Goal: Task Accomplishment & Management: Use online tool/utility

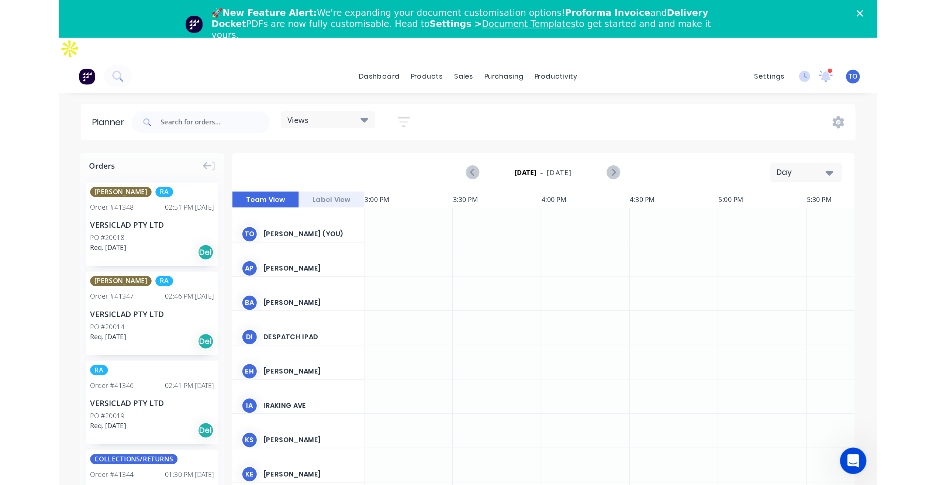
scroll to position [0, 1772]
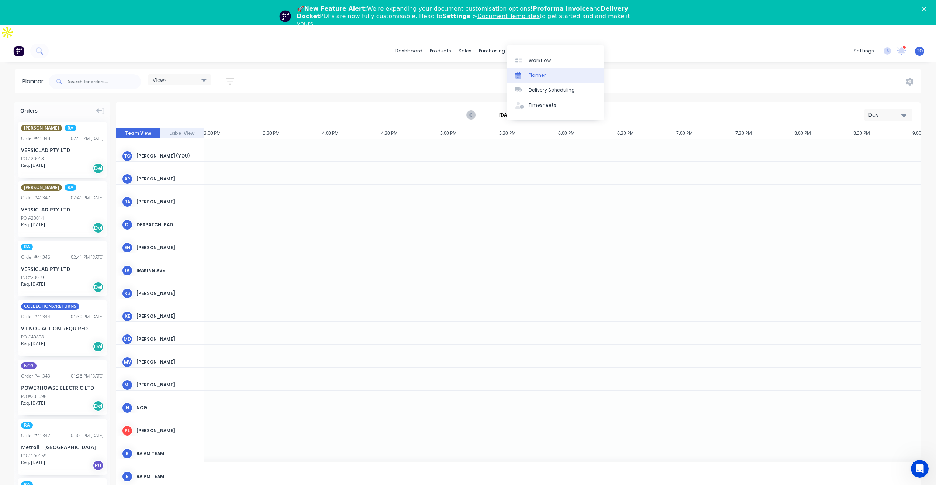
click at [536, 77] on div "Planner" at bounding box center [537, 75] width 17 height 7
click at [546, 111] on div "Day" at bounding box center [886, 115] width 34 height 8
click at [546, 142] on div "Week" at bounding box center [875, 149] width 73 height 15
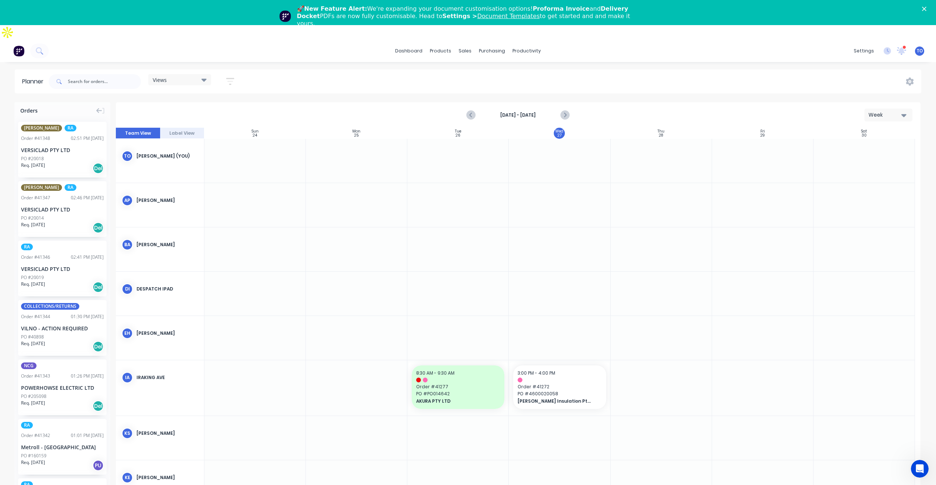
click at [229, 81] on icon "button" at bounding box center [230, 81] width 6 height 1
click at [217, 105] on div "Show/Hide users" at bounding box center [191, 109] width 51 height 8
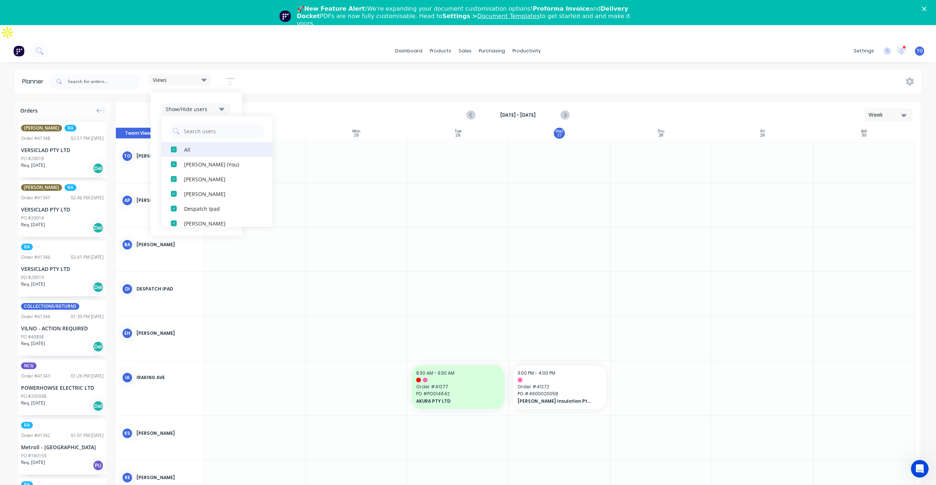
click at [199, 145] on div "All" at bounding box center [221, 149] width 74 height 8
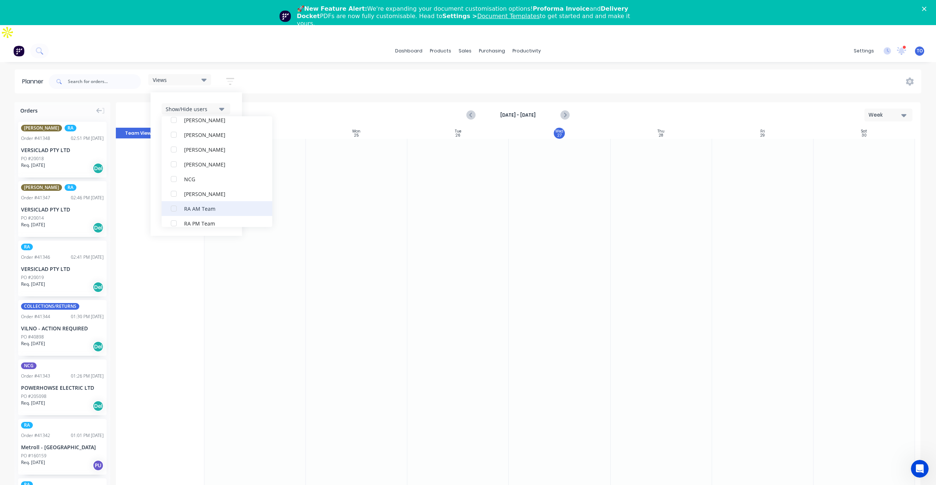
scroll to position [184, 0]
click at [201, 182] on div "RA PM Team" at bounding box center [221, 186] width 74 height 8
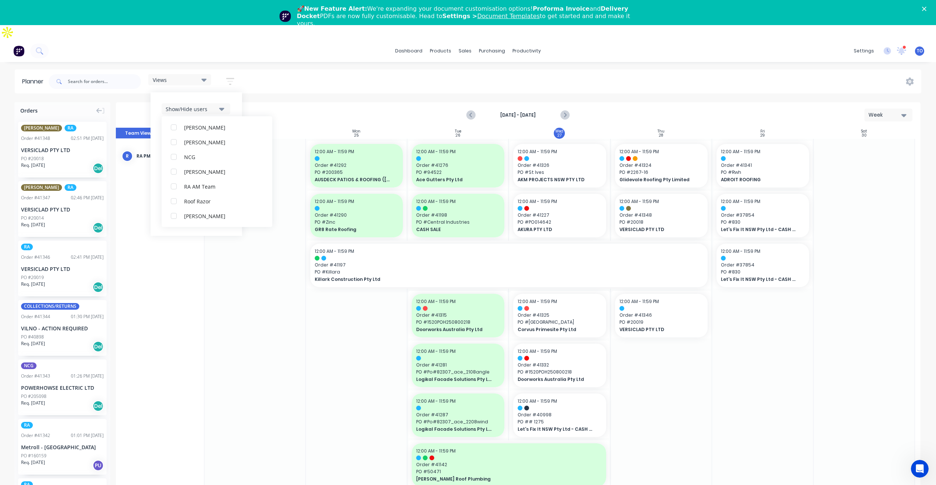
scroll to position [0, 0]
click at [230, 103] on button "Show/Hide users" at bounding box center [196, 108] width 69 height 11
click at [222, 125] on button "Show/Hide orders" at bounding box center [196, 130] width 69 height 11
click at [204, 145] on div "All" at bounding box center [221, 149] width 74 height 8
click at [203, 172] on button "Unscheduled" at bounding box center [217, 179] width 111 height 15
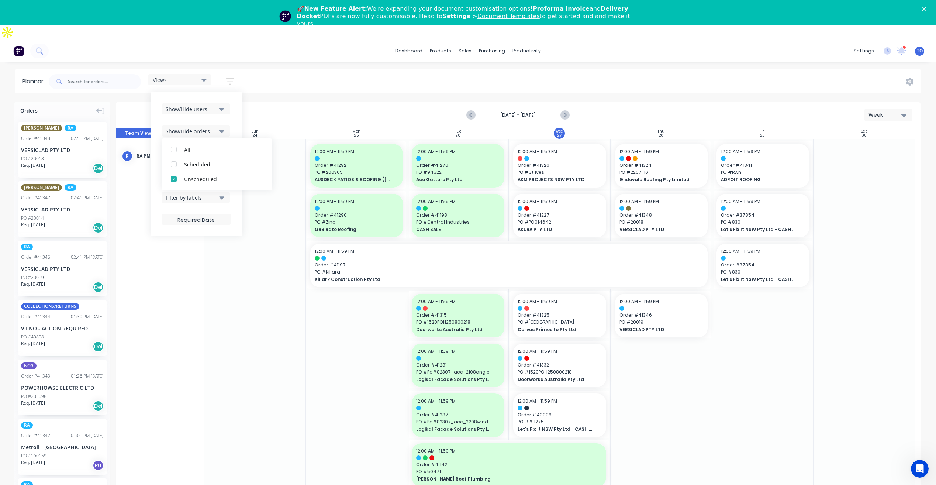
click at [232, 107] on div "Show/Hide users Show/Hide orders All Scheduled Unscheduled Filter by status Fil…" at bounding box center [197, 164] width 92 height 144
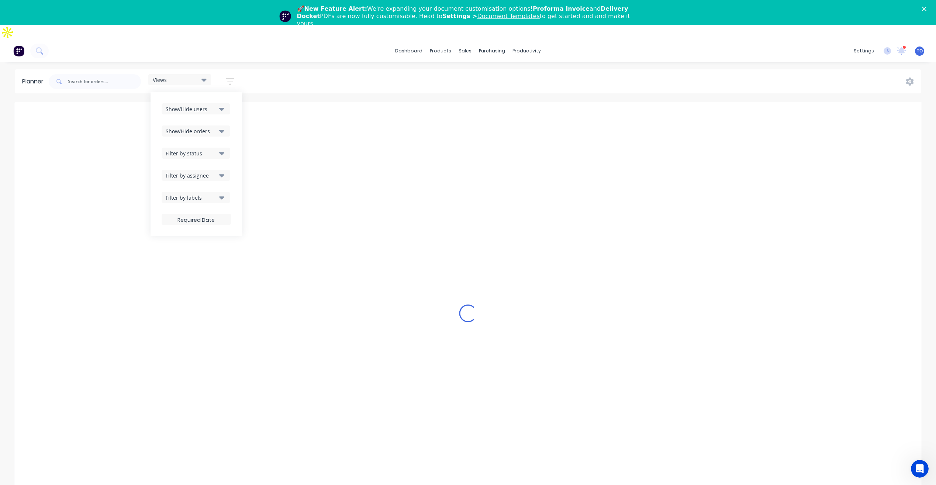
click at [218, 148] on button "Filter by status" at bounding box center [196, 153] width 69 height 11
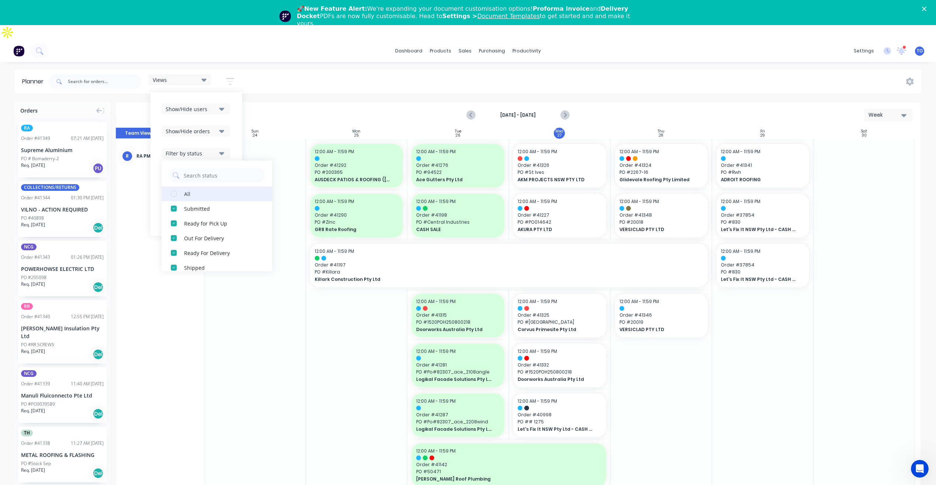
click at [184, 186] on button "All" at bounding box center [217, 193] width 111 height 15
click at [236, 116] on div "Show/Hide users Show/Hide orders Filter by status All Draft Quote Archived Deli…" at bounding box center [197, 164] width 92 height 144
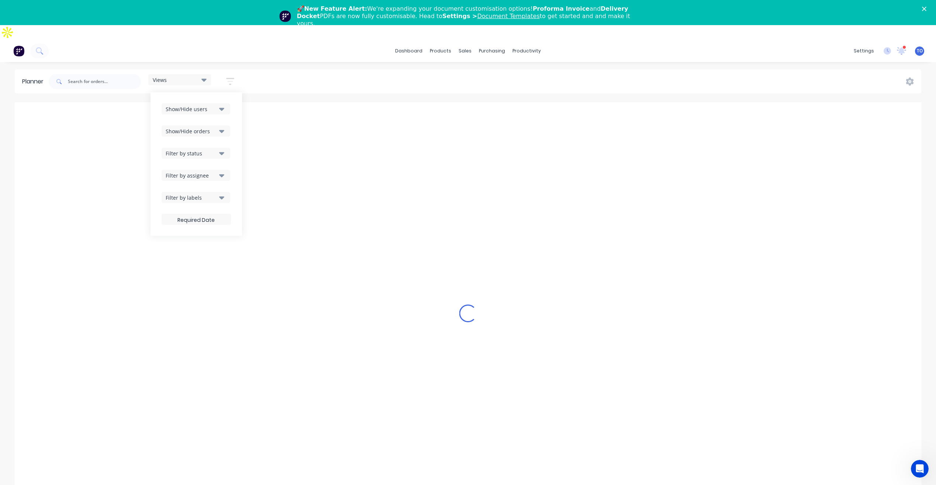
click at [215, 172] on div "Filter by assignee" at bounding box center [191, 176] width 51 height 8
click at [233, 140] on div "Show/Hide users Show/Hide orders Filter by status Filter by assignee All Unassi…" at bounding box center [197, 164] width 92 height 144
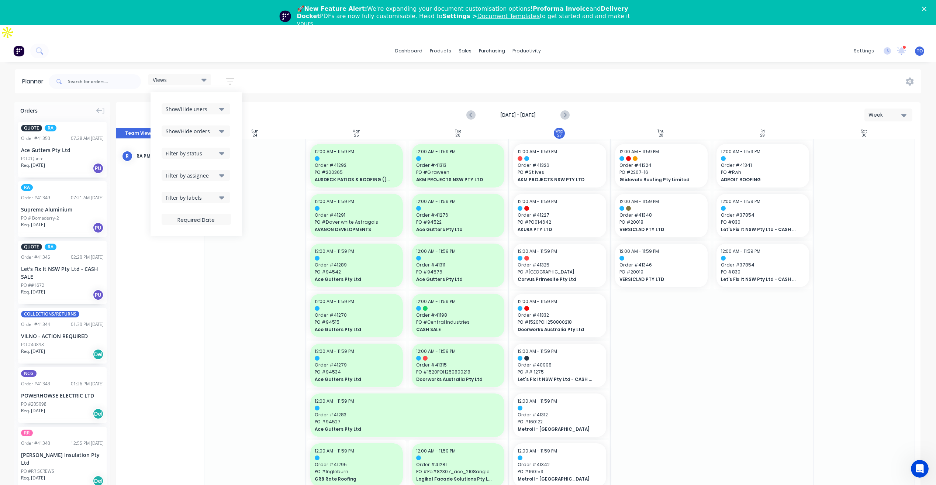
click at [546, 70] on div "Views Save new view None (Default) edit Iraking edit kyle edit Michael's View e…" at bounding box center [484, 81] width 874 height 22
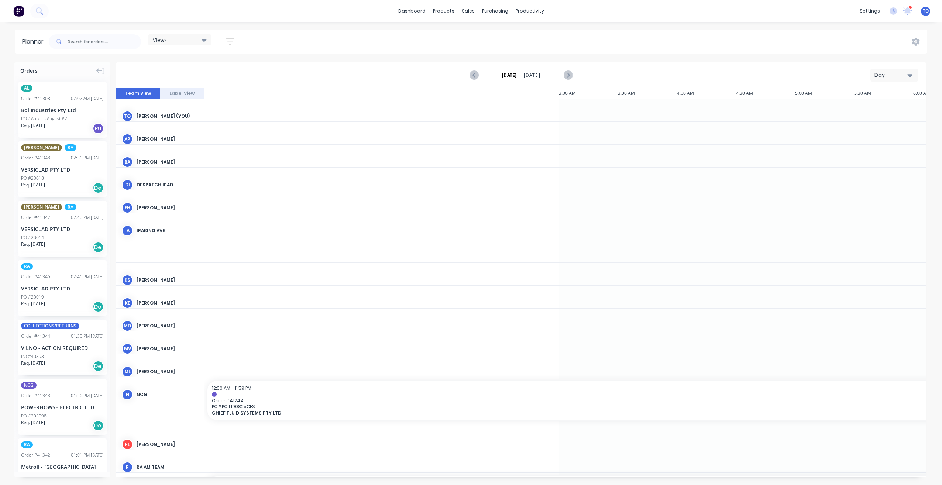
click at [897, 77] on div "Day" at bounding box center [891, 75] width 34 height 8
click at [862, 110] on div "Week" at bounding box center [880, 109] width 73 height 15
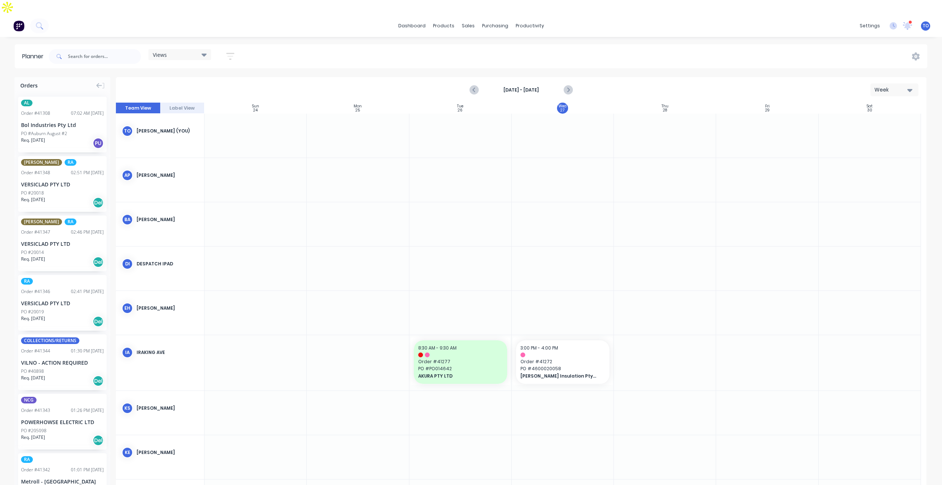
click at [228, 52] on icon "button" at bounding box center [230, 56] width 8 height 9
click at [215, 80] on div "Show/Hide users" at bounding box center [191, 84] width 51 height 8
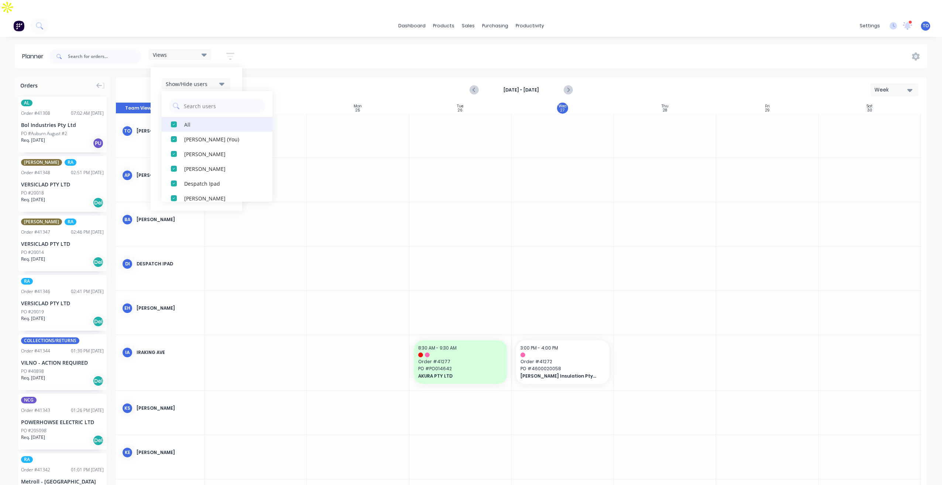
click at [196, 120] on div "All" at bounding box center [221, 124] width 74 height 8
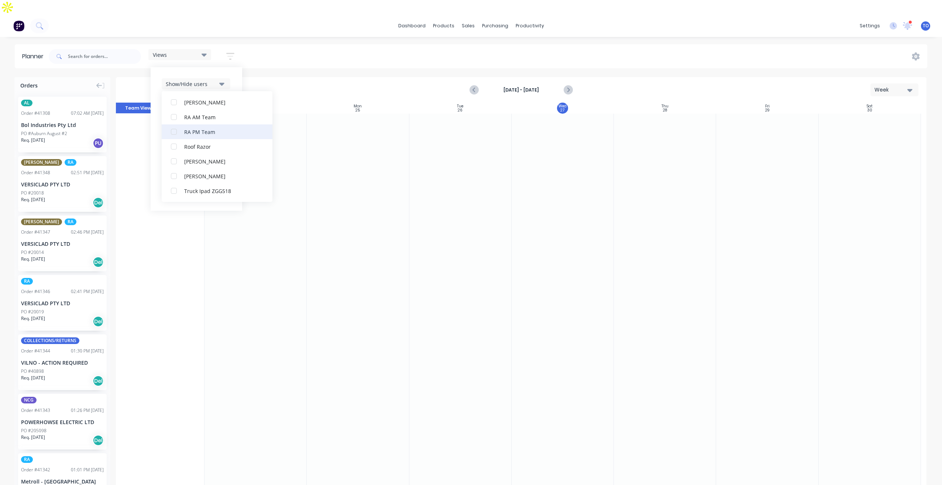
scroll to position [221, 0]
click at [189, 120] on div "RA PM Team" at bounding box center [221, 124] width 74 height 8
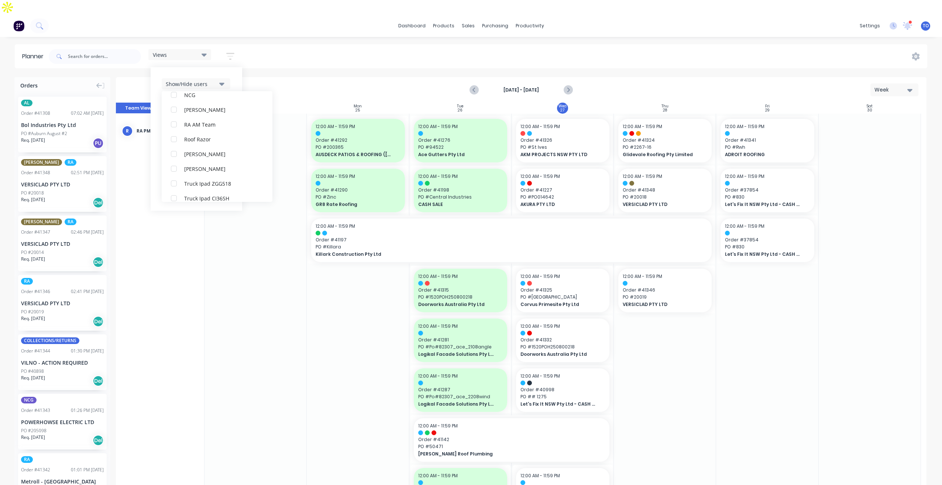
scroll to position [15, 0]
click at [240, 67] on div "Show/Hide users All RA PM Team Tobias Oyeyinka (You) Angela Perez Byron Aird De…" at bounding box center [197, 139] width 92 height 144
click at [223, 127] on icon "button" at bounding box center [221, 128] width 5 height 3
click at [197, 165] on div "All" at bounding box center [221, 169] width 74 height 8
click at [235, 102] on div "Show/Hide users Show/Hide orders Filter by status All Draft Quote Archived Deli…" at bounding box center [197, 139] width 92 height 144
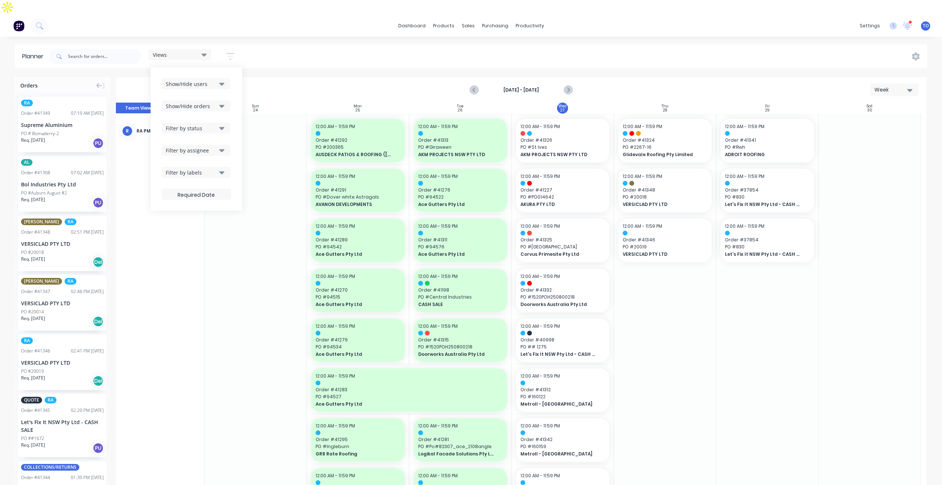
click at [220, 124] on icon "button" at bounding box center [221, 128] width 5 height 8
click at [234, 99] on div "Show/Hide users Show/Hide orders Filter by status All Draft Quote Archived Deli…" at bounding box center [197, 139] width 92 height 144
click at [222, 149] on icon "button" at bounding box center [221, 150] width 5 height 3
click at [223, 83] on icon "button" at bounding box center [221, 84] width 5 height 3
click at [303, 46] on div "Views Save new view None (Default) edit Iraking edit kyle edit Michael's View e…" at bounding box center [487, 56] width 880 height 22
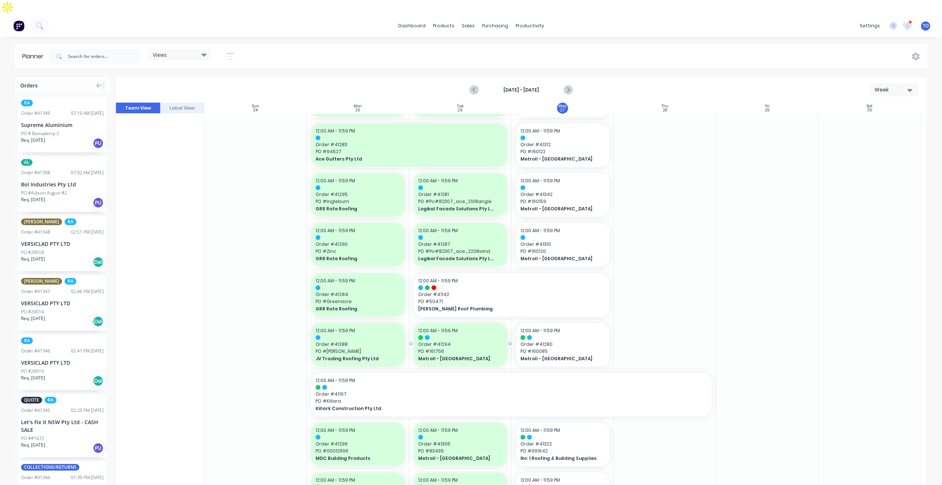
scroll to position [258, 0]
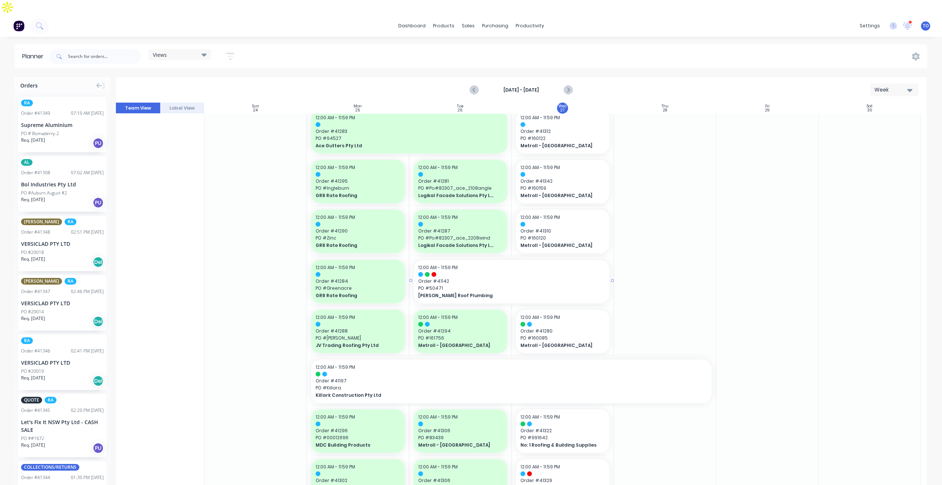
click at [470, 278] on span "Order # 41142" at bounding box center [511, 281] width 187 height 7
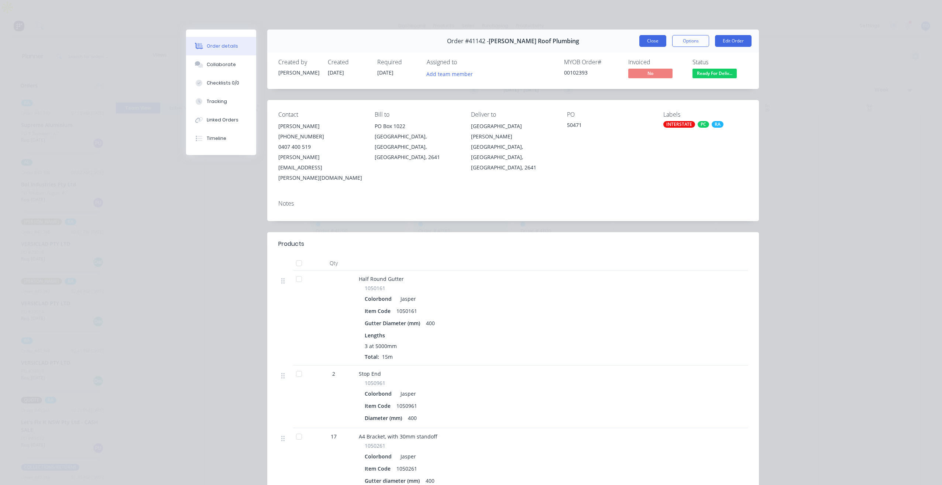
click at [643, 41] on button "Close" at bounding box center [652, 41] width 27 height 12
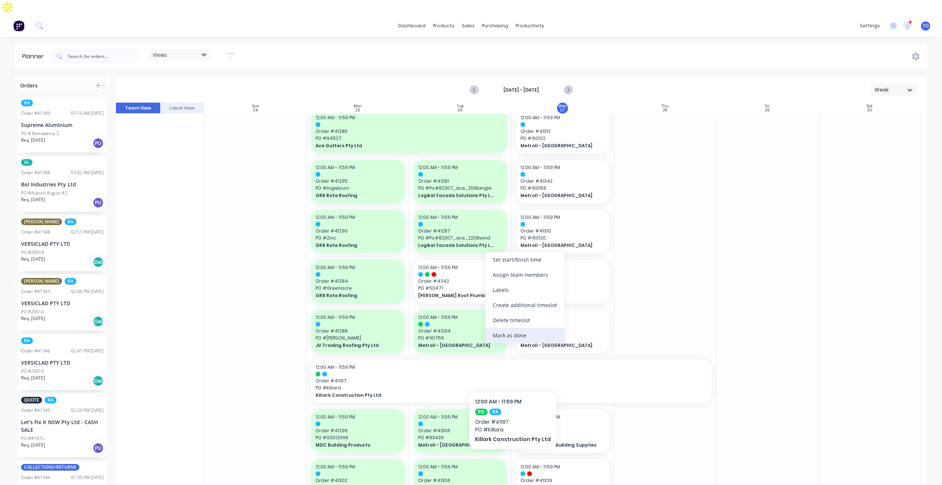
click at [513, 339] on div "Mark as done" at bounding box center [524, 335] width 79 height 15
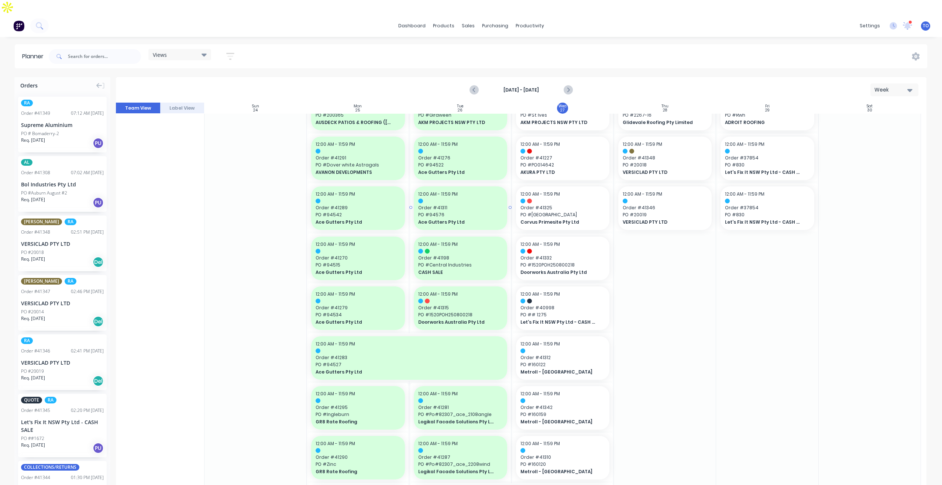
scroll to position [0, 0]
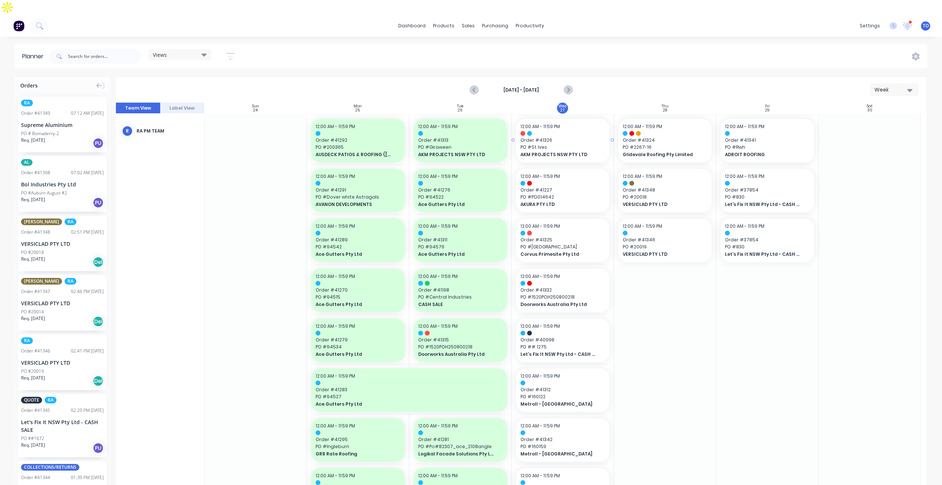
click at [563, 137] on span "Order # 41326" at bounding box center [562, 140] width 84 height 7
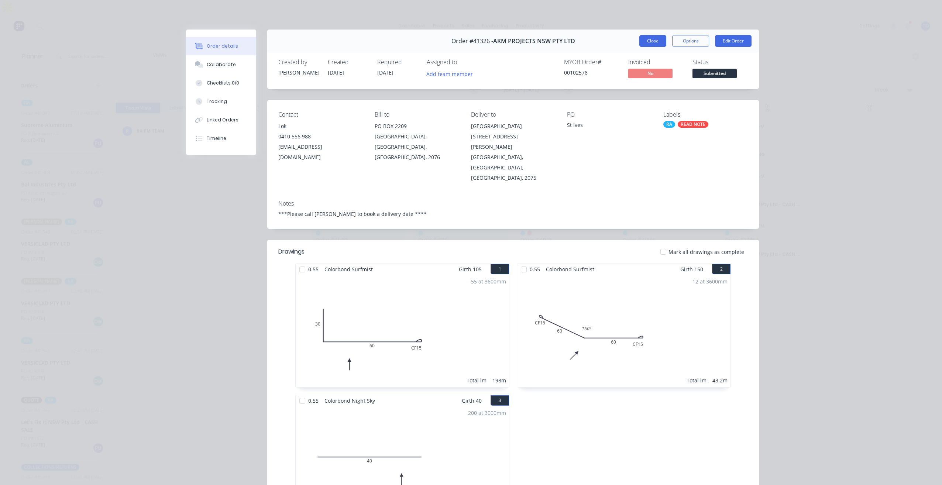
click at [661, 39] on button "Close" at bounding box center [652, 41] width 27 height 12
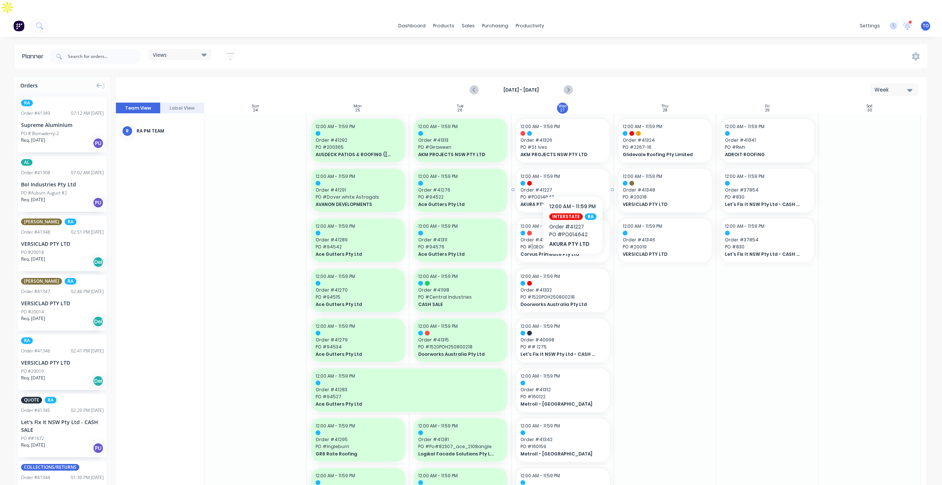
click at [572, 187] on span "Order # 41227" at bounding box center [562, 190] width 84 height 7
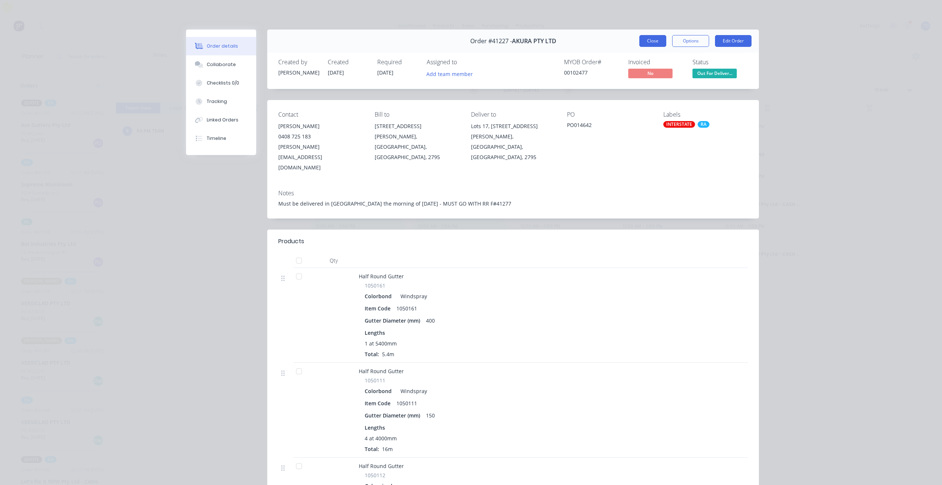
click at [655, 40] on button "Close" at bounding box center [652, 41] width 27 height 12
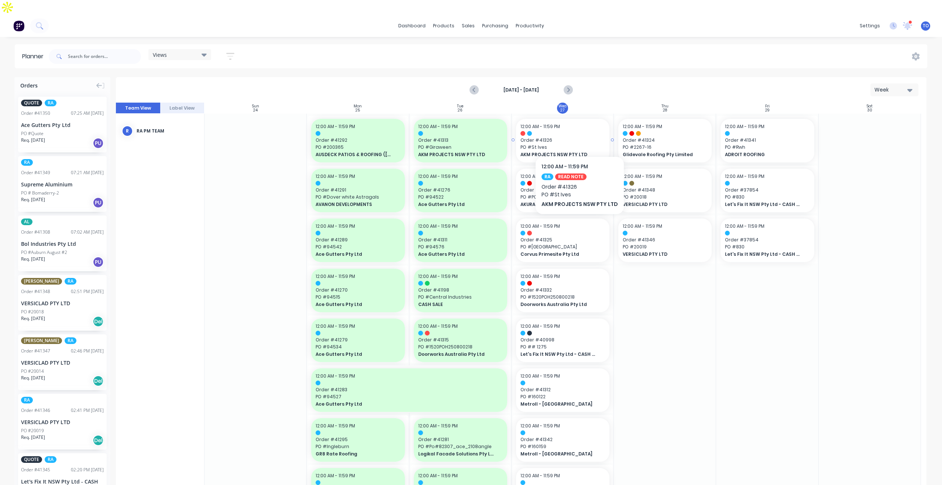
click at [577, 144] on span "PO # St Ives" at bounding box center [562, 147] width 84 height 7
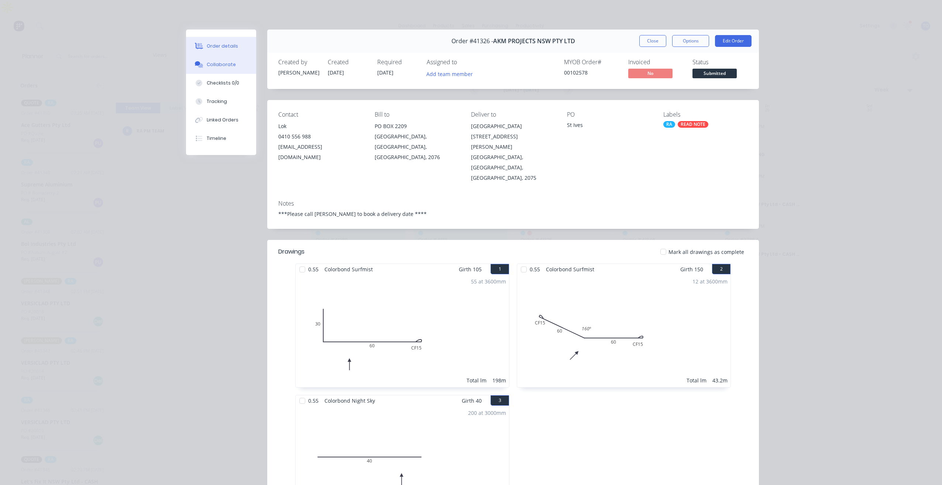
click at [231, 66] on button "Collaborate" at bounding box center [221, 64] width 70 height 18
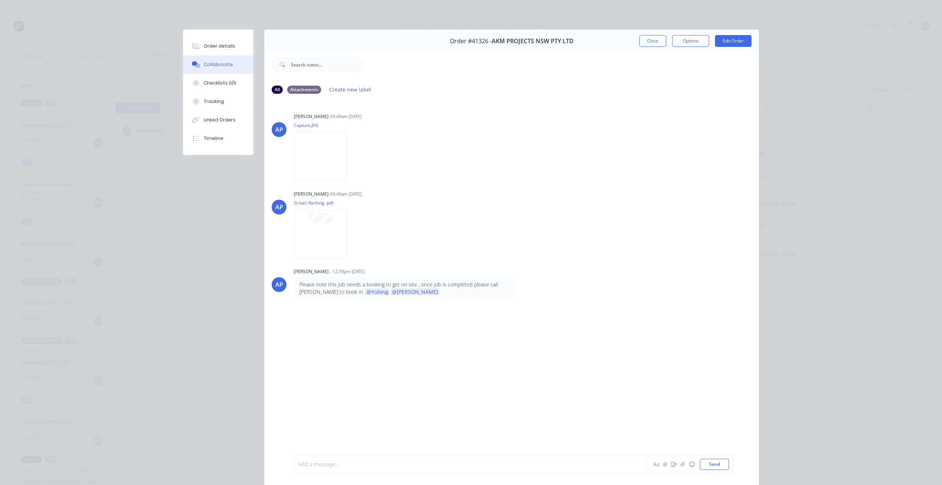
click at [332, 463] on div at bounding box center [459, 464] width 323 height 8
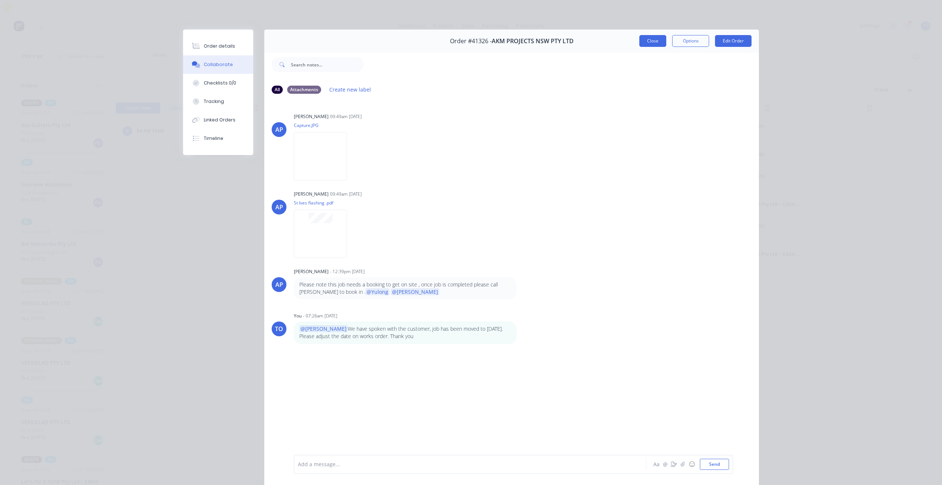
click at [643, 40] on button "Close" at bounding box center [652, 41] width 27 height 12
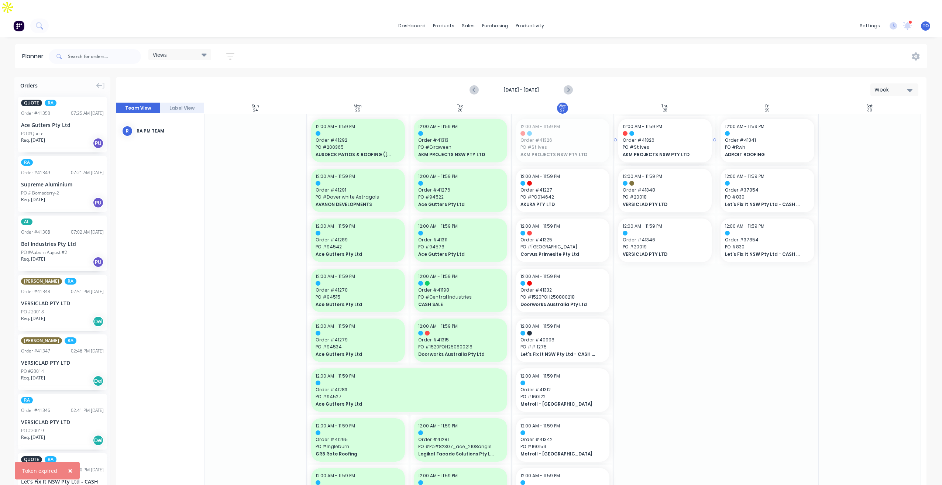
drag, startPoint x: 553, startPoint y: 127, endPoint x: 649, endPoint y: 120, distance: 96.5
drag, startPoint x: 542, startPoint y: 129, endPoint x: 624, endPoint y: 123, distance: 82.5
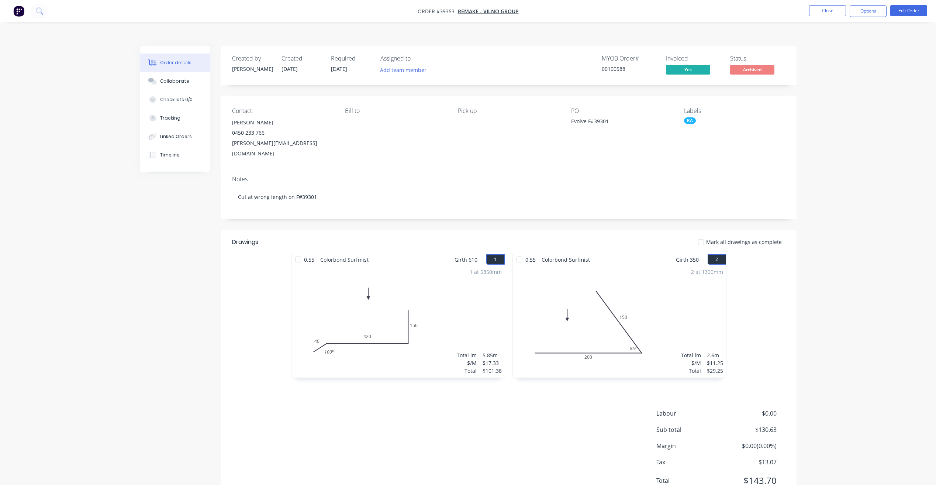
scroll to position [7, 0]
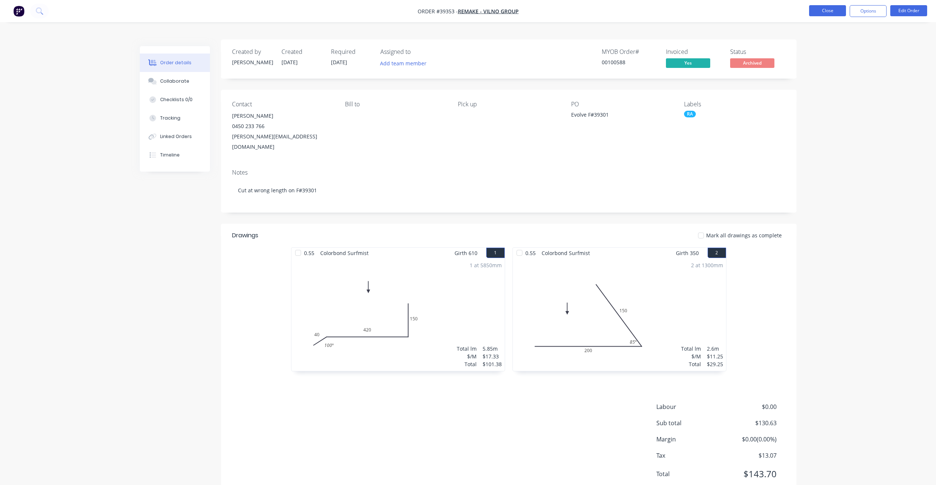
click at [829, 12] on button "Close" at bounding box center [827, 10] width 37 height 11
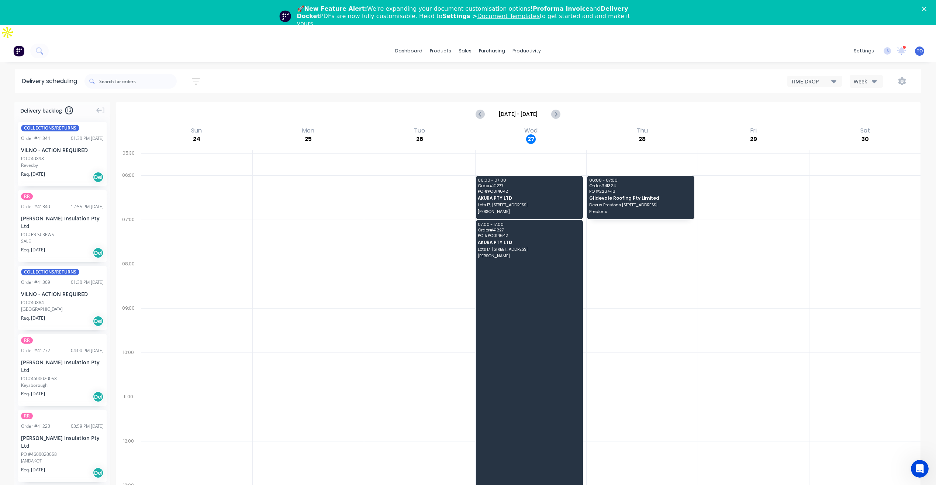
drag, startPoint x: 868, startPoint y: 62, endPoint x: 870, endPoint y: 72, distance: 10.4
click at [869, 75] on button "Week" at bounding box center [866, 81] width 33 height 13
click at [868, 108] on div "Vehicle" at bounding box center [886, 115] width 73 height 15
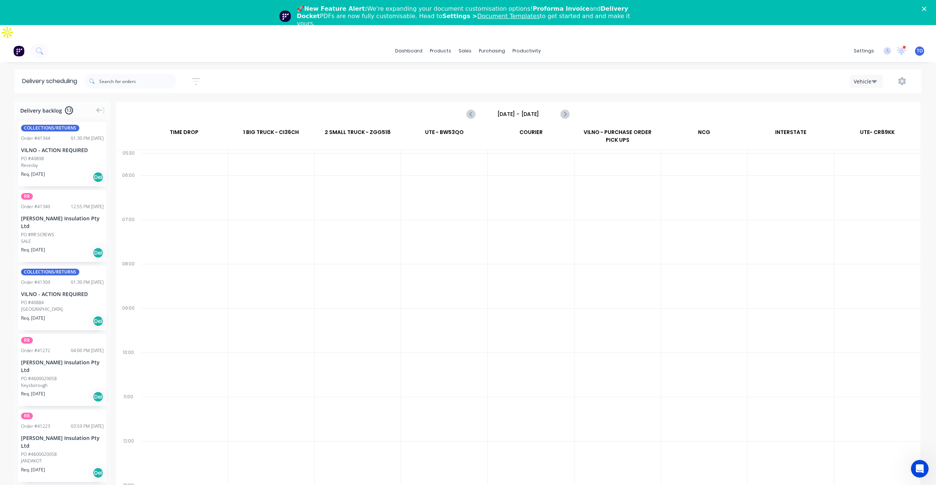
click at [193, 74] on button "button" at bounding box center [196, 81] width 24 height 14
drag, startPoint x: 407, startPoint y: 81, endPoint x: 473, endPoint y: 84, distance: 65.7
click at [419, 82] on div "Delivery scheduling Sort by Most recent Created date Required date Order number…" at bounding box center [468, 296] width 936 height 455
click at [491, 108] on label "[DATE] - [DATE]" at bounding box center [518, 114] width 74 height 12
click at [491, 108] on input "[DATE] - [DATE]" at bounding box center [518, 113] width 73 height 11
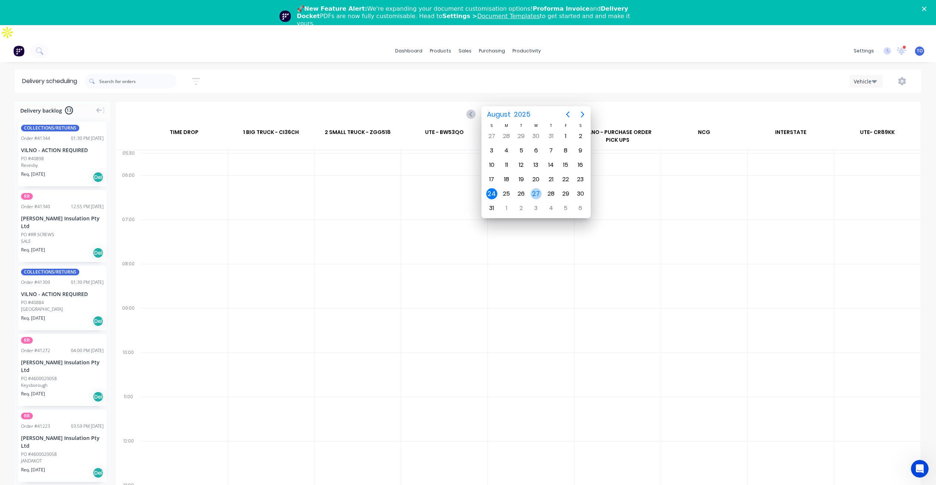
click at [536, 194] on div "27" at bounding box center [536, 193] width 11 height 11
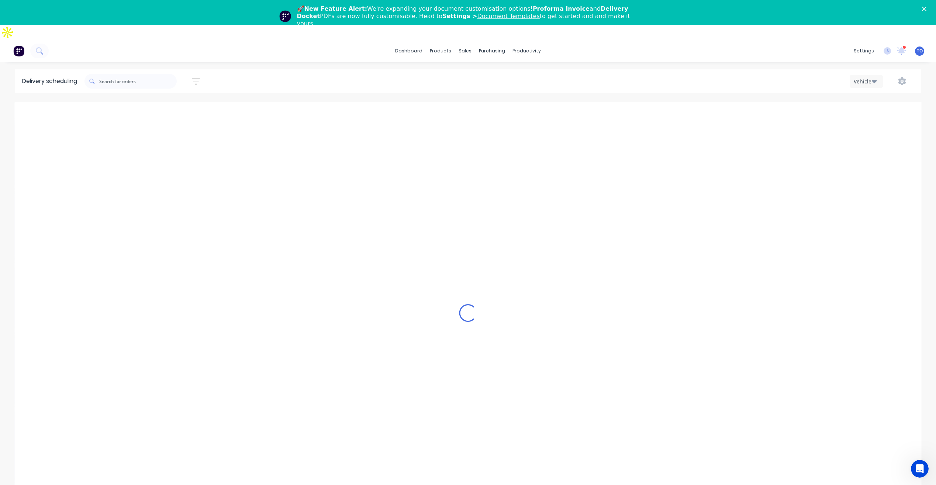
type input "[DATE] - [DATE]"
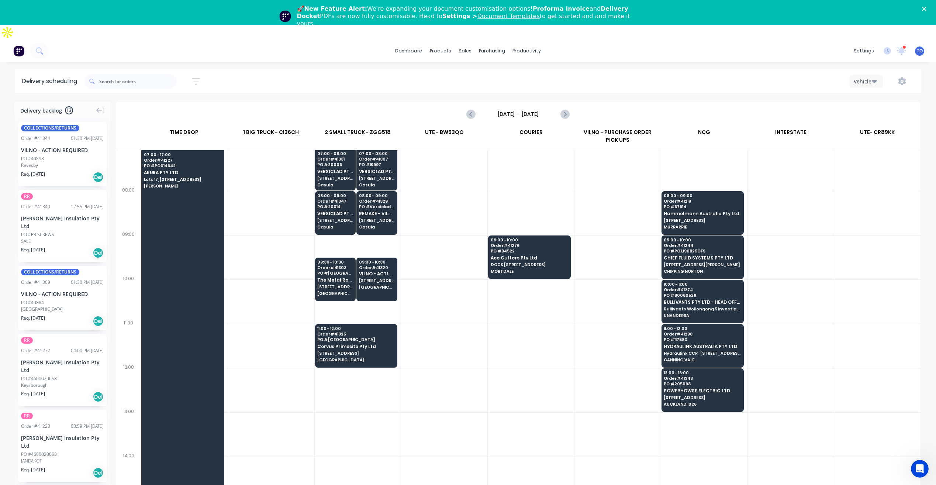
scroll to position [74, 0]
click at [184, 206] on div at bounding box center [182, 367] width 83 height 442
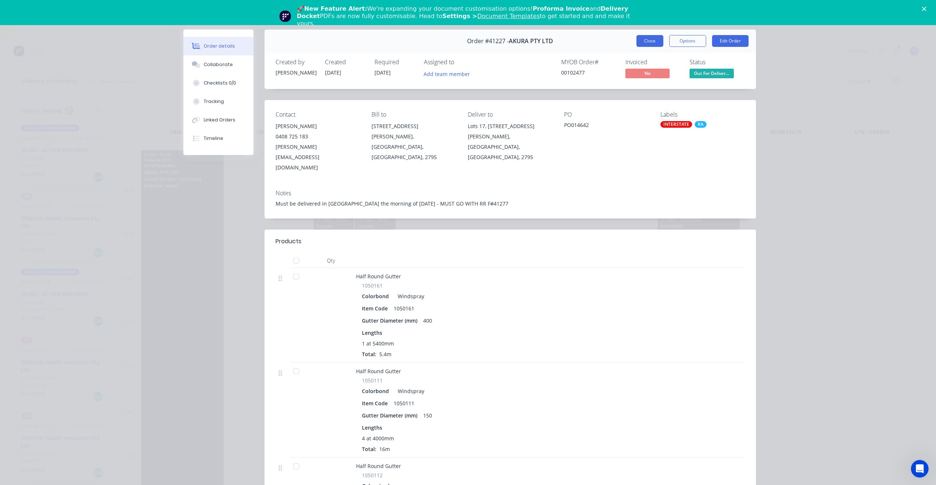
click at [648, 40] on button "Close" at bounding box center [650, 41] width 27 height 12
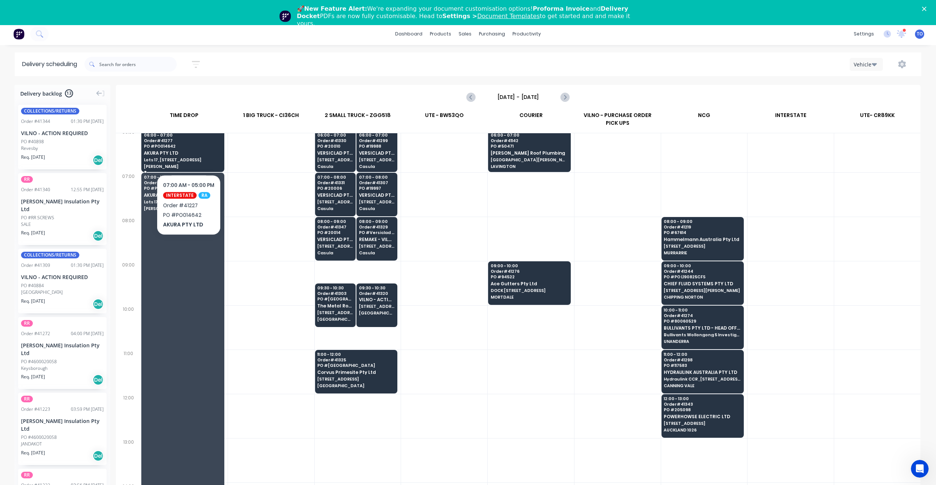
scroll to position [0, 0]
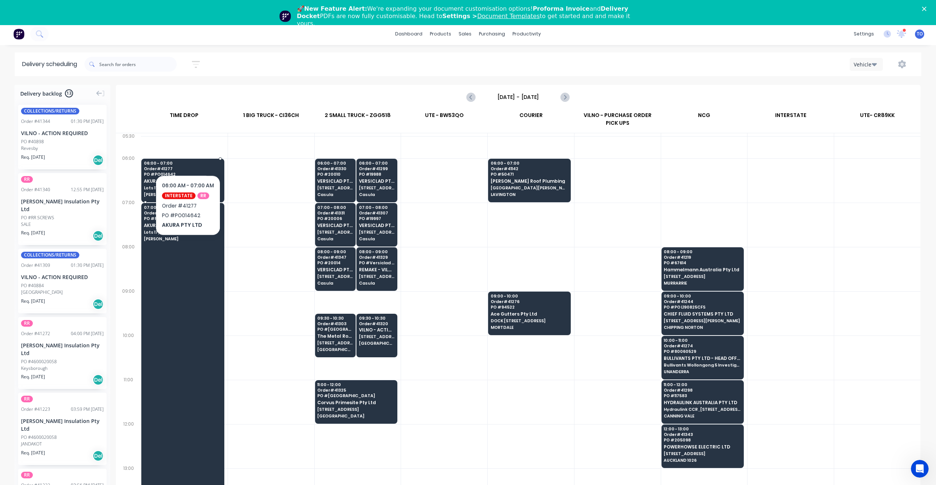
click at [187, 166] on span "Order # 41277" at bounding box center [182, 168] width 77 height 4
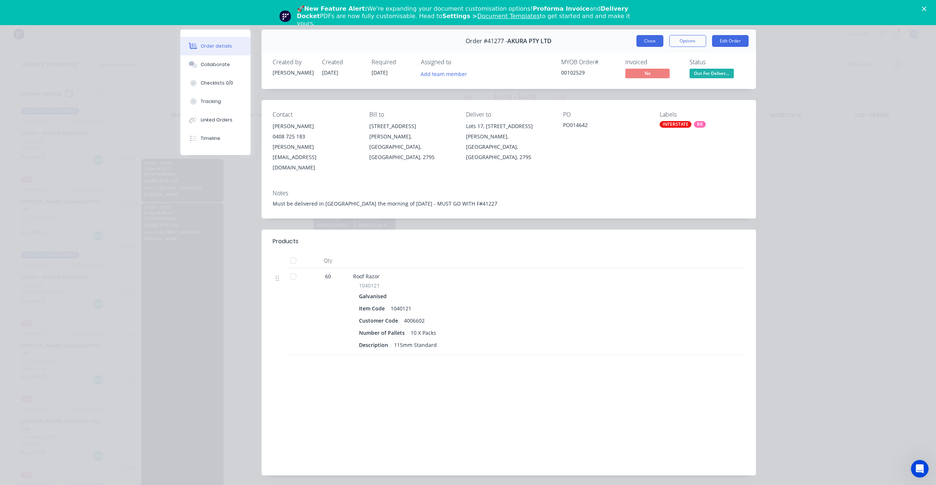
click at [652, 39] on button "Close" at bounding box center [650, 41] width 27 height 12
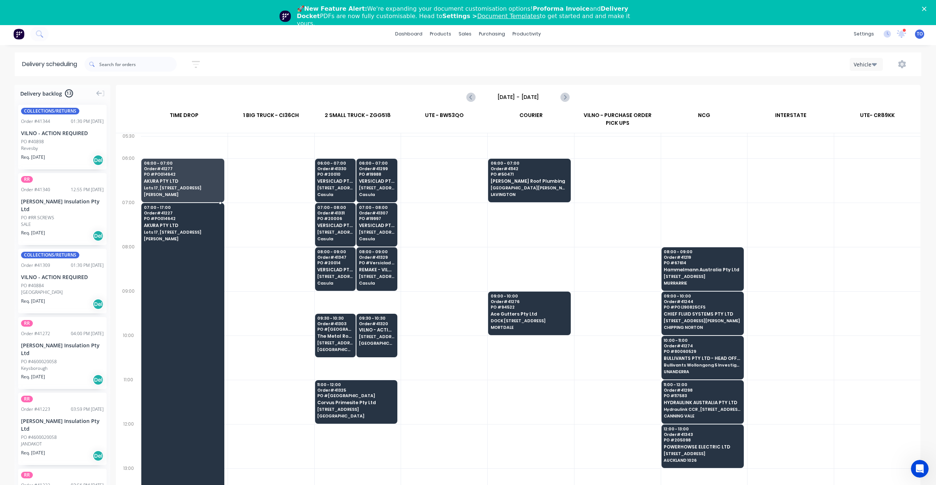
click at [158, 287] on div at bounding box center [182, 424] width 83 height 442
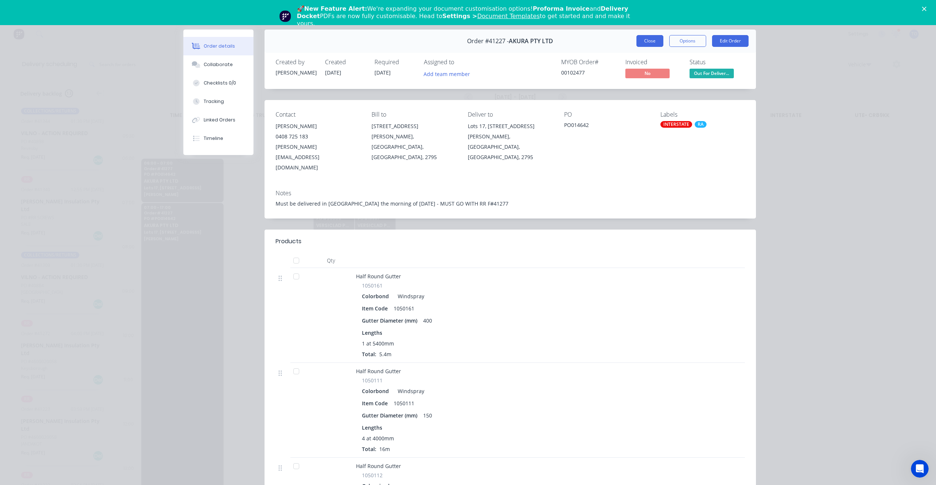
click at [639, 43] on button "Close" at bounding box center [650, 41] width 27 height 12
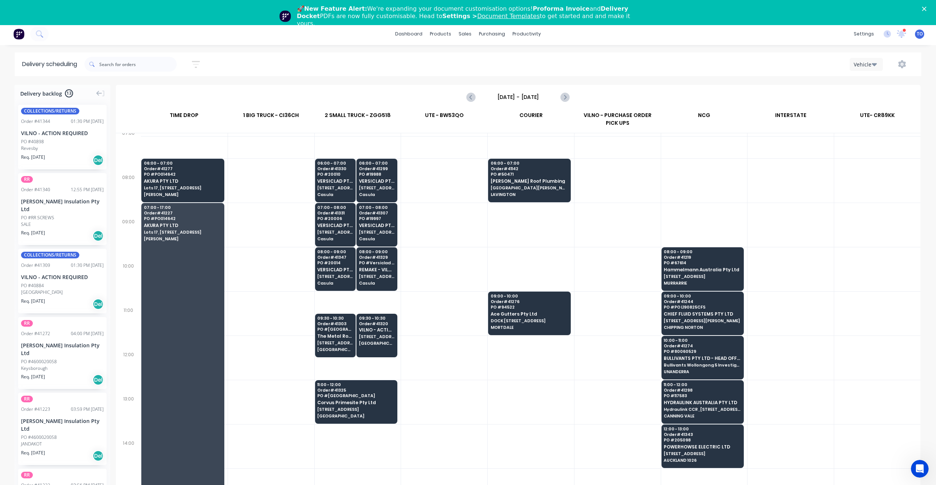
scroll to position [69, 0]
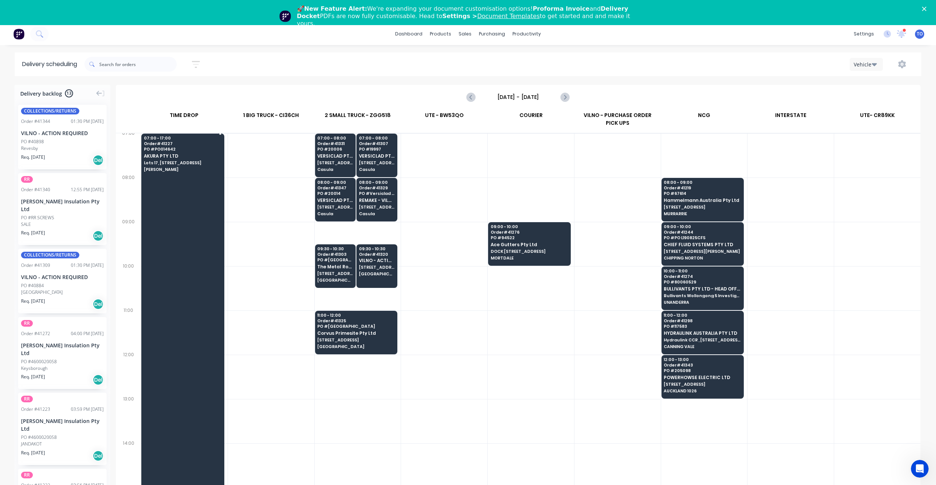
click at [147, 225] on div at bounding box center [182, 355] width 83 height 442
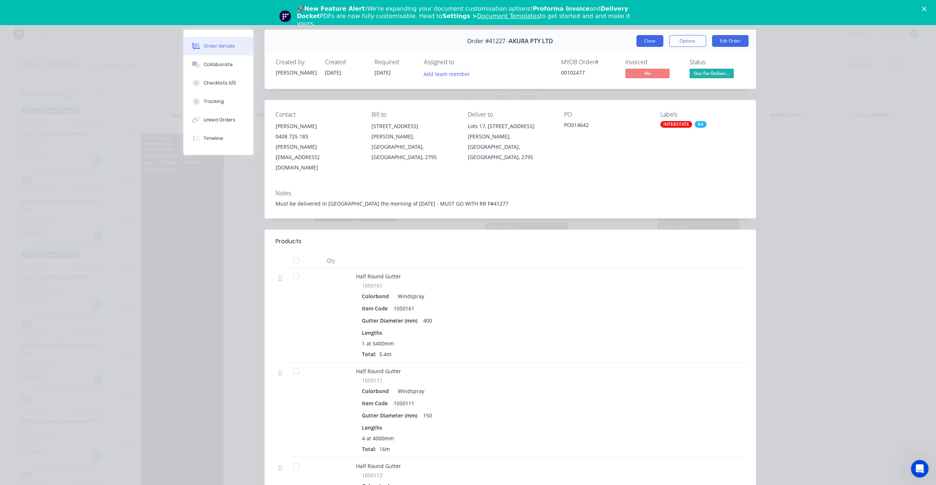
click at [648, 39] on button "Close" at bounding box center [650, 41] width 27 height 12
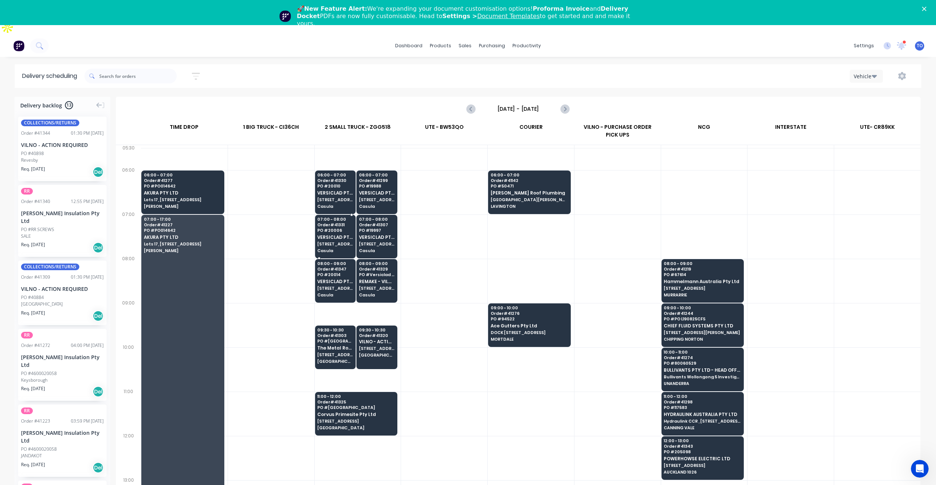
scroll to position [0, 0]
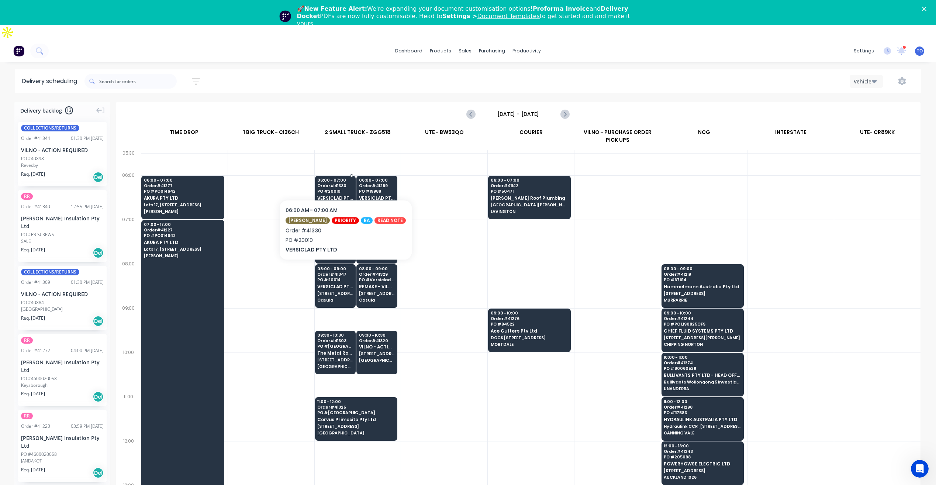
click at [338, 189] on span "PO # 20010" at bounding box center [335, 191] width 36 height 4
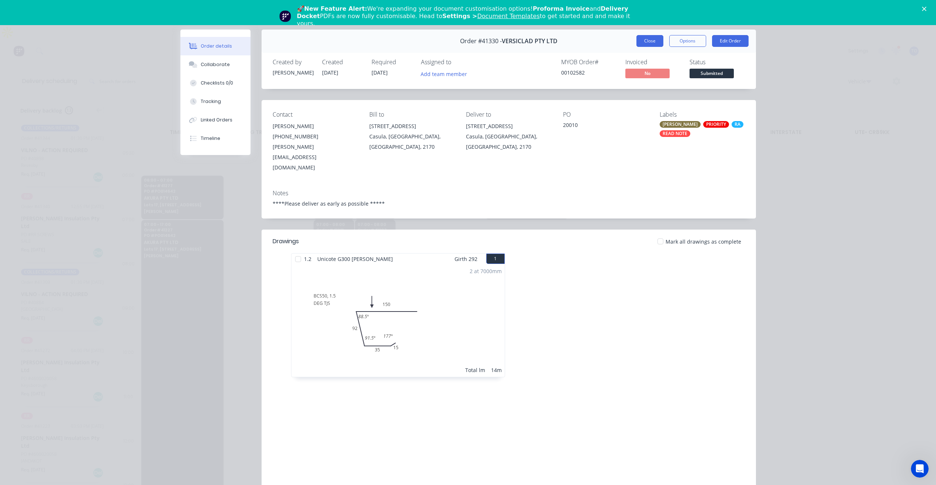
click at [647, 44] on button "Close" at bounding box center [650, 41] width 27 height 12
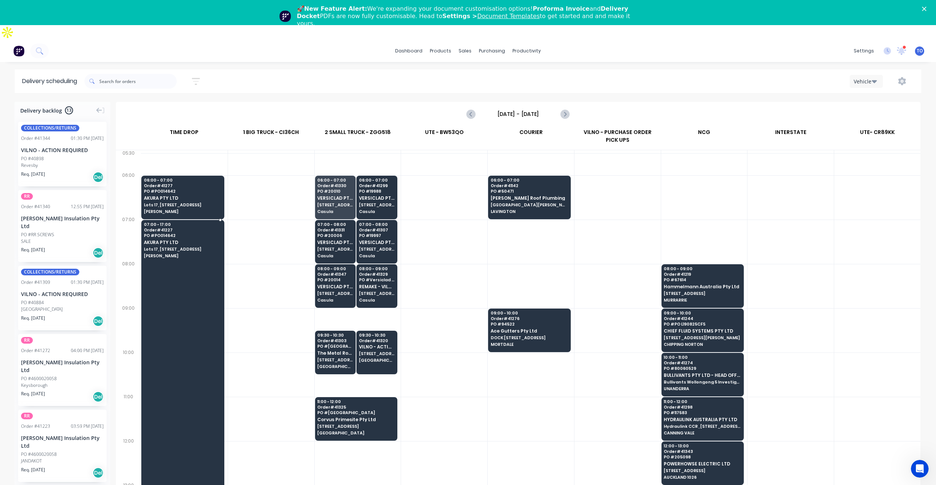
click at [204, 265] on div at bounding box center [182, 441] width 83 height 442
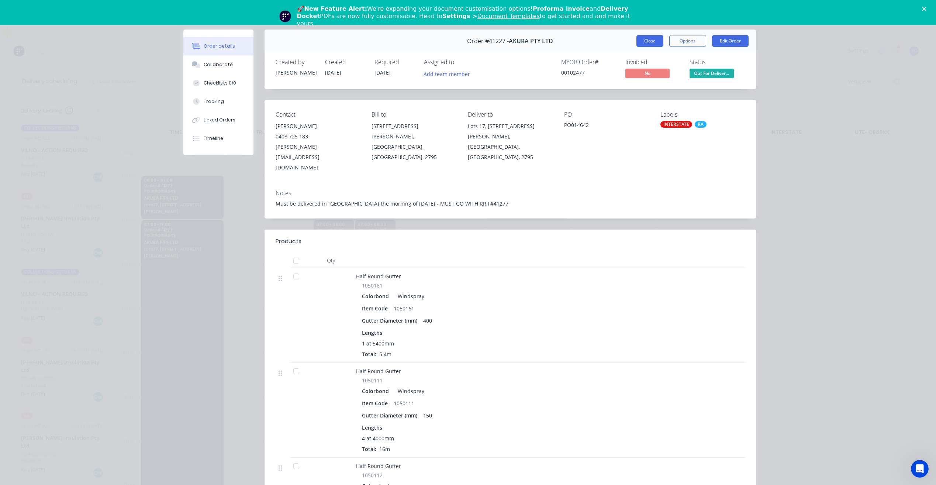
click at [651, 42] on button "Close" at bounding box center [650, 41] width 27 height 12
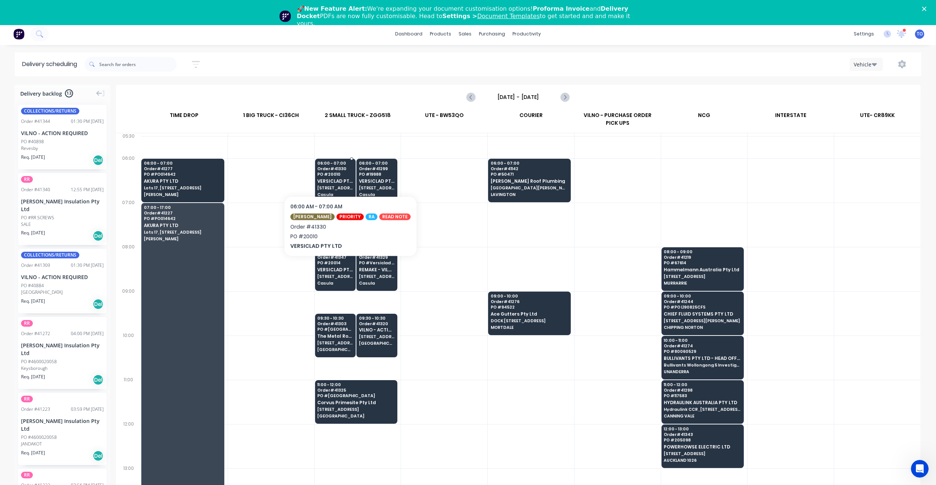
click at [343, 186] on span "[STREET_ADDRESS]" at bounding box center [335, 188] width 36 height 4
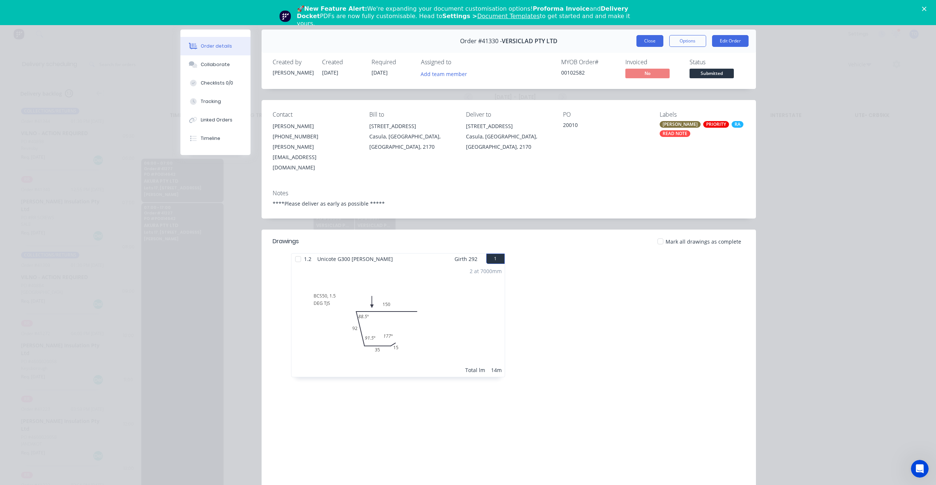
click at [640, 42] on button "Close" at bounding box center [650, 41] width 27 height 12
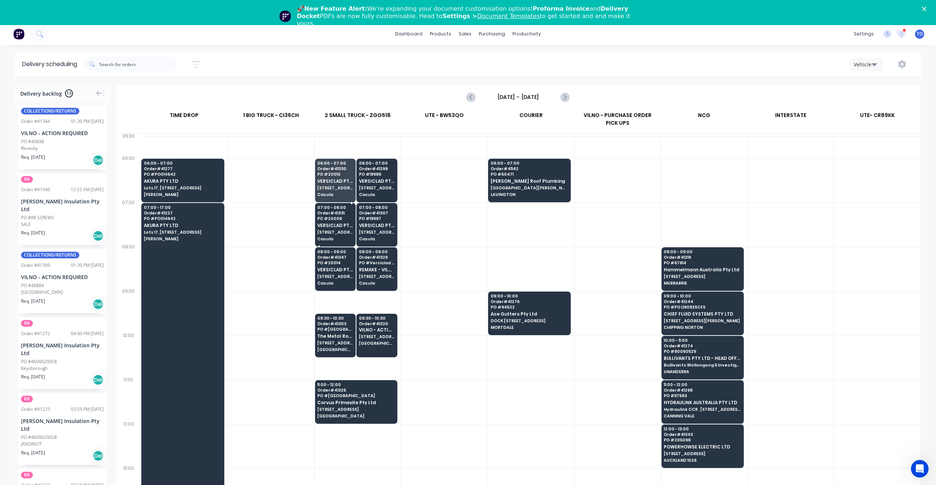
click at [341, 216] on span "PO # 20006" at bounding box center [335, 218] width 36 height 4
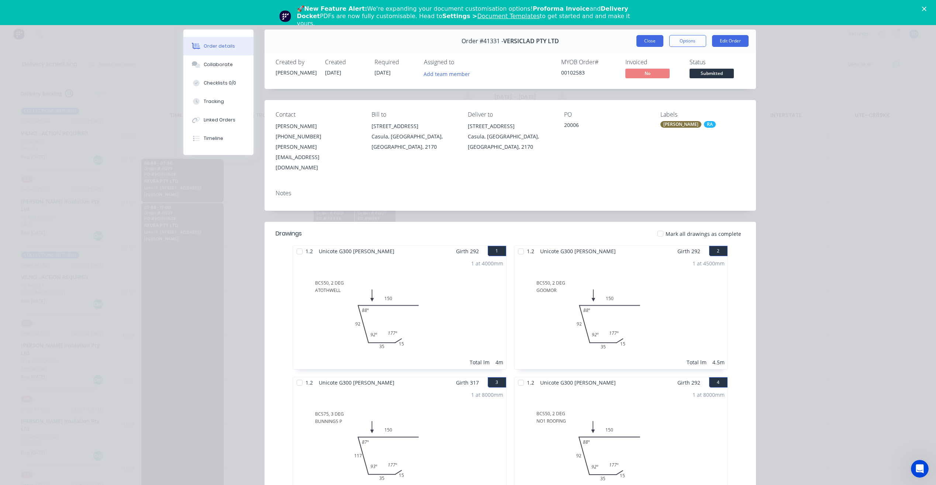
click at [645, 46] on button "Close" at bounding box center [650, 41] width 27 height 12
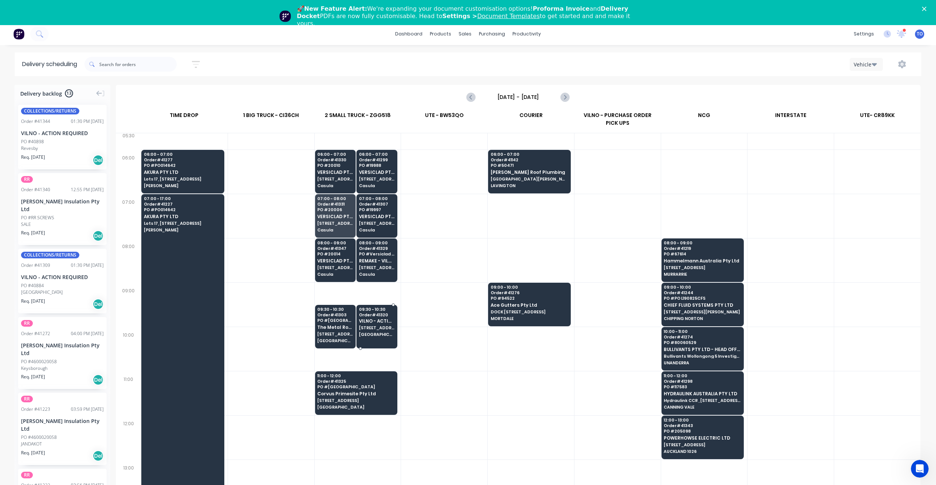
scroll to position [37, 0]
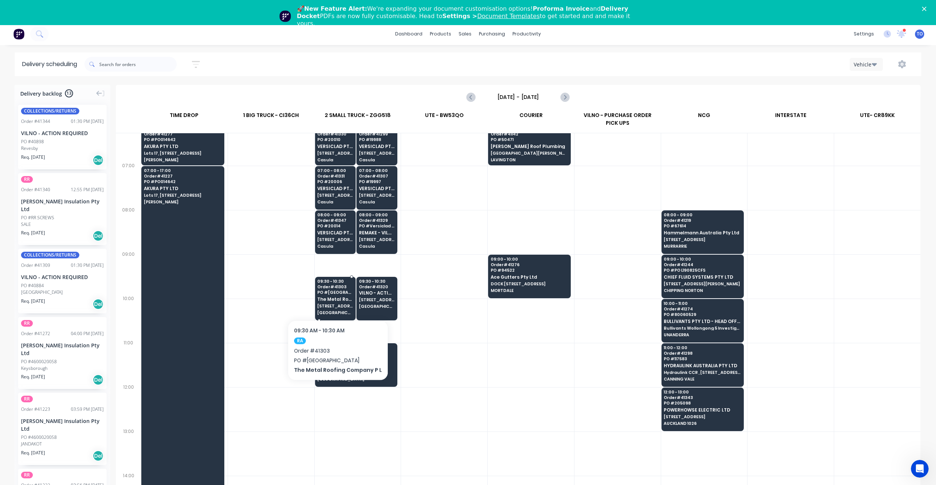
click at [335, 310] on span "[GEOGRAPHIC_DATA]" at bounding box center [335, 312] width 36 height 4
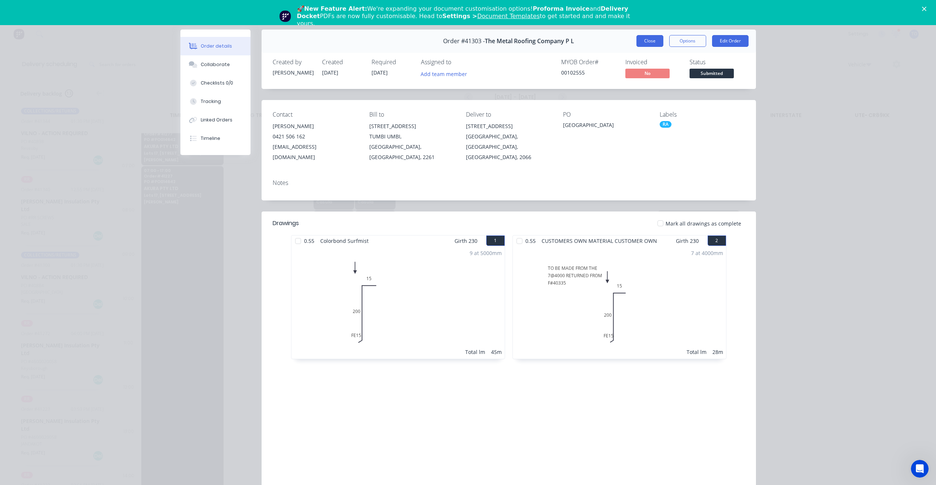
click at [651, 45] on button "Close" at bounding box center [650, 41] width 27 height 12
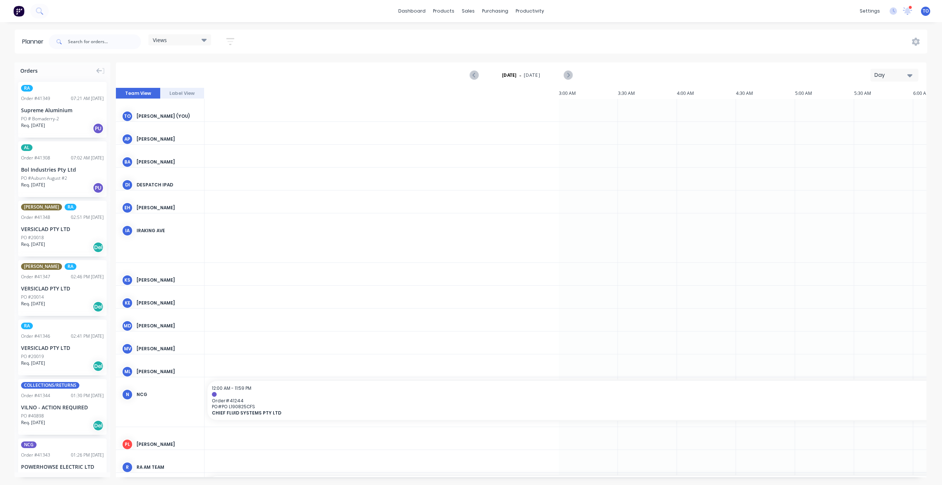
click at [884, 69] on button "Day" at bounding box center [894, 75] width 48 height 13
click at [884, 77] on div "Day" at bounding box center [891, 75] width 34 height 8
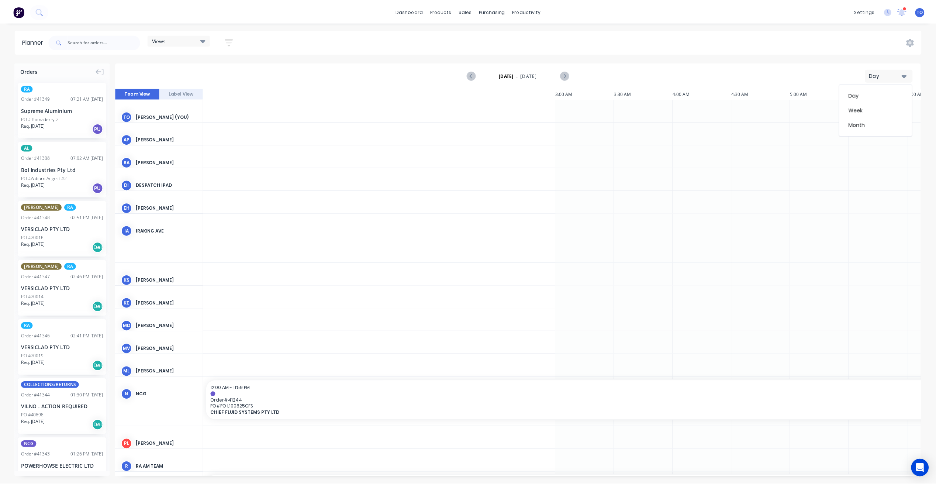
scroll to position [0, 827]
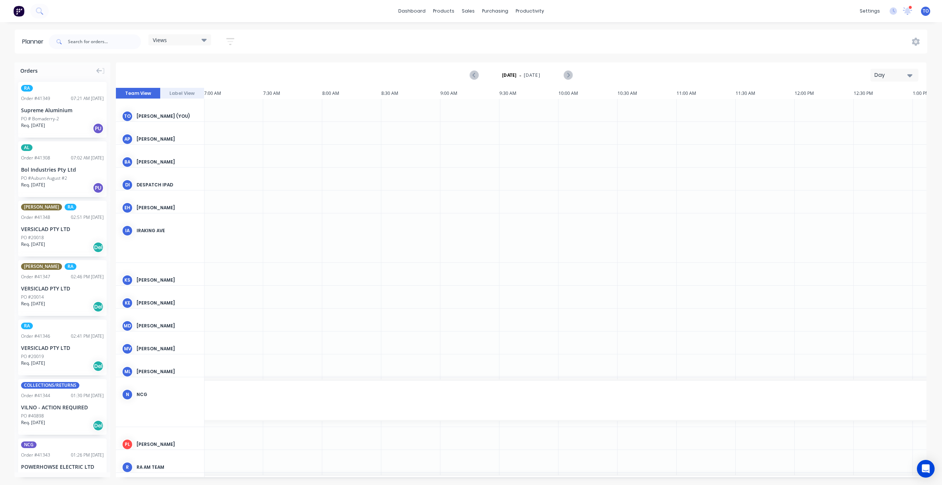
click at [883, 76] on div "Day" at bounding box center [891, 75] width 34 height 8
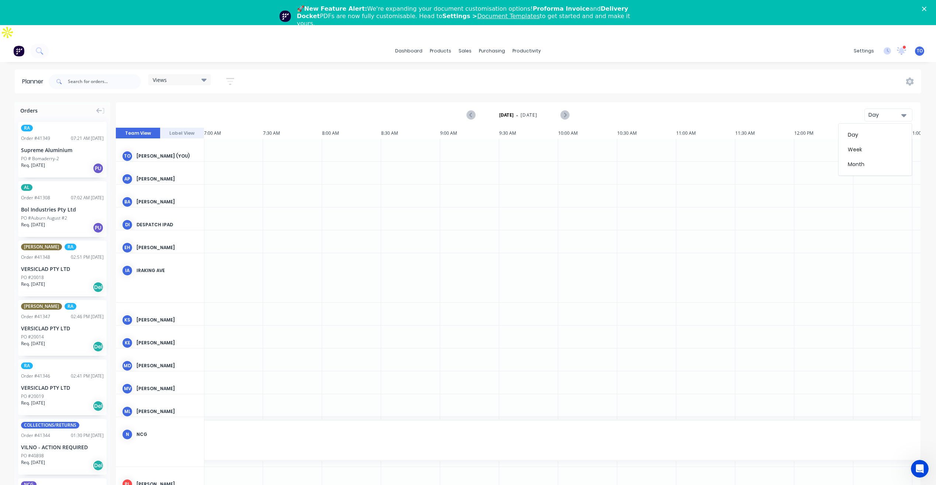
scroll to position [0, 0]
drag, startPoint x: 542, startPoint y: 90, endPoint x: 541, endPoint y: 94, distance: 4.1
click at [542, 90] on div "Delivery Scheduling" at bounding box center [552, 90] width 46 height 7
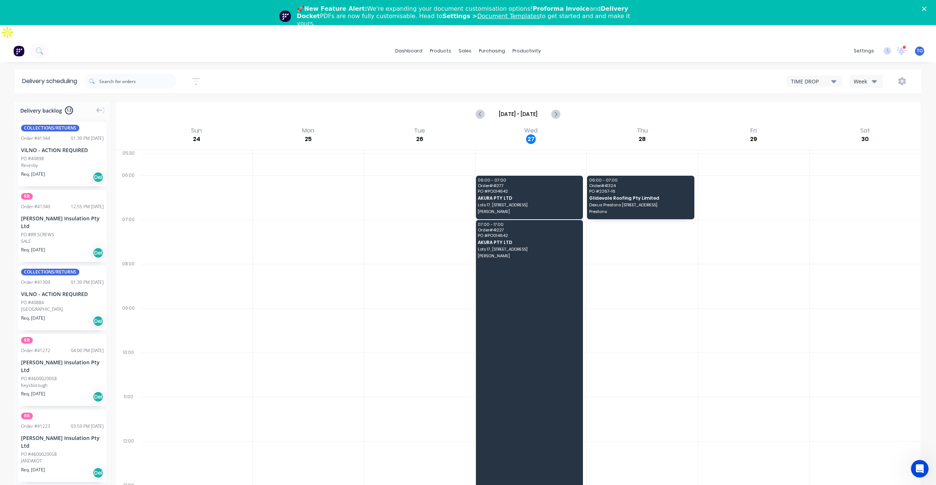
click at [875, 80] on icon "button" at bounding box center [874, 81] width 5 height 3
click at [865, 108] on div "Vehicle" at bounding box center [886, 115] width 73 height 15
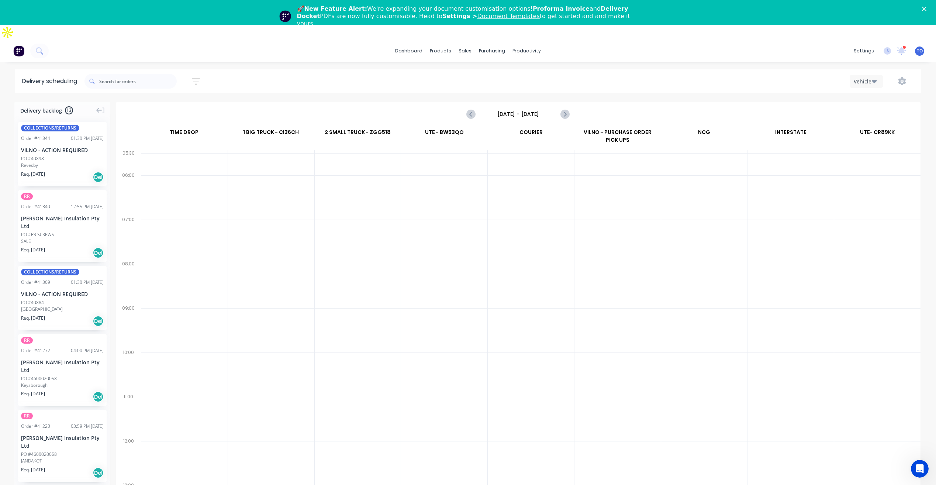
click at [544, 108] on input "[DATE] - [DATE]" at bounding box center [518, 113] width 73 height 11
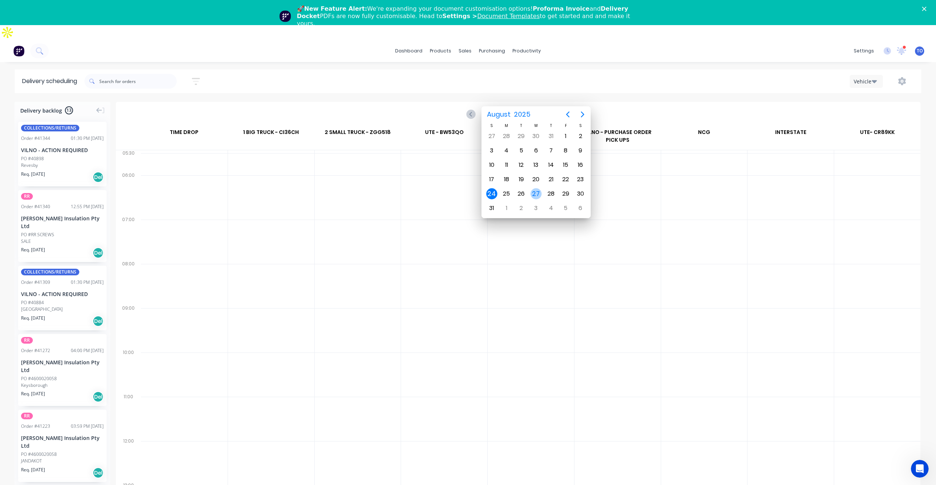
click at [542, 192] on div "27" at bounding box center [536, 194] width 15 height 14
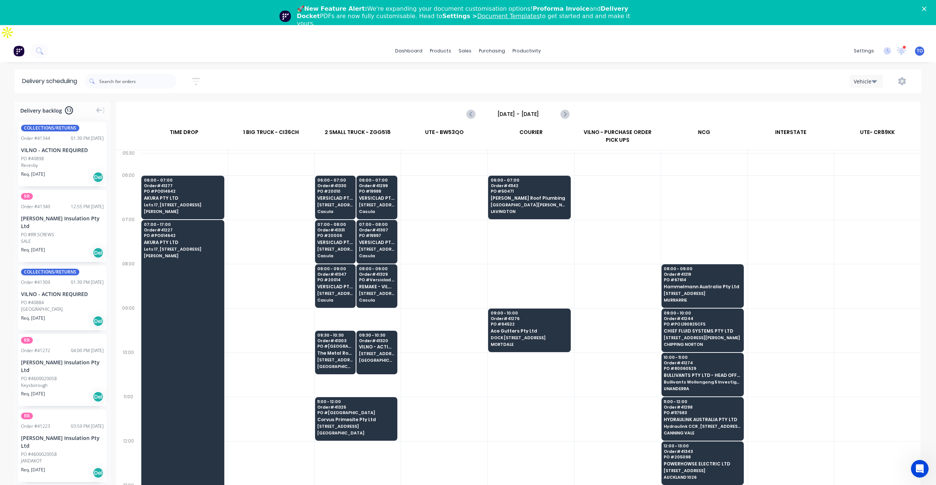
click at [441, 71] on div "Sort by Most recent Created date Required date Order number Customer name Most …" at bounding box center [502, 81] width 837 height 21
click at [564, 111] on icon "Next page" at bounding box center [564, 114] width 3 height 6
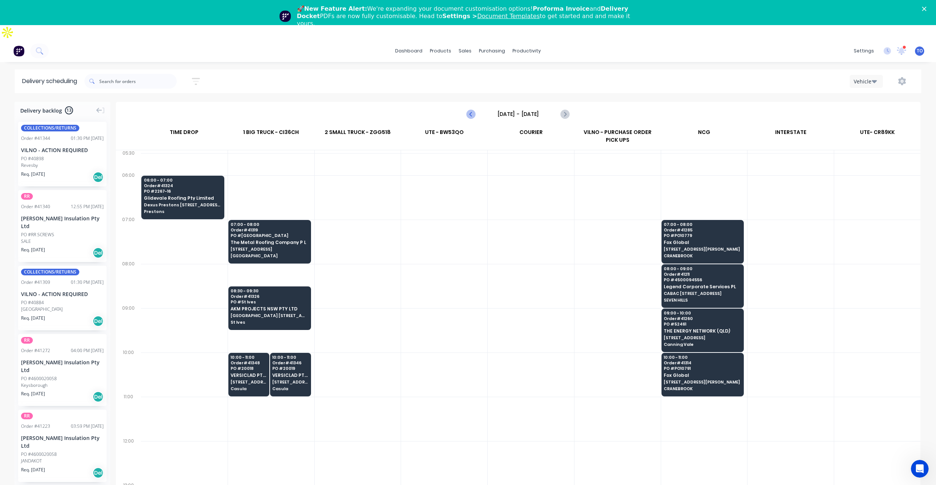
click at [468, 110] on icon "Previous page" at bounding box center [471, 114] width 9 height 9
type input "[DATE] - [DATE]"
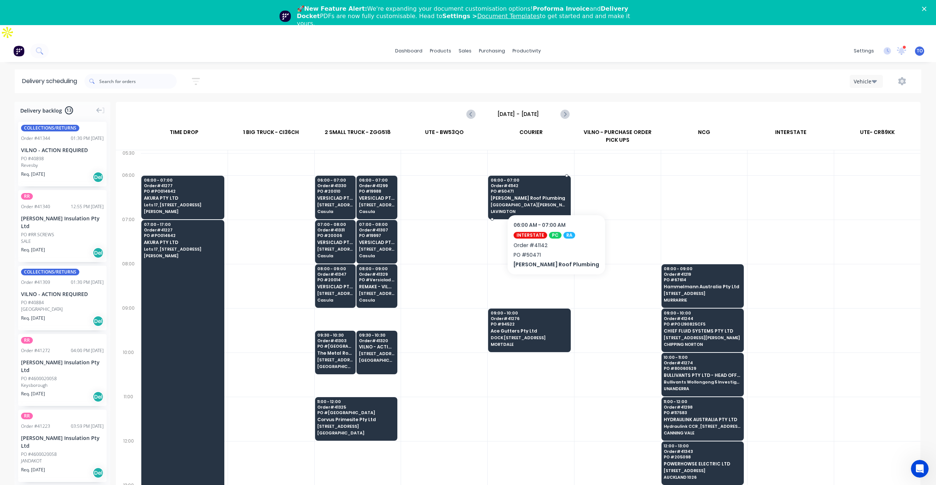
click at [545, 203] on span "[GEOGRAPHIC_DATA][PERSON_NAME]" at bounding box center [529, 205] width 77 height 4
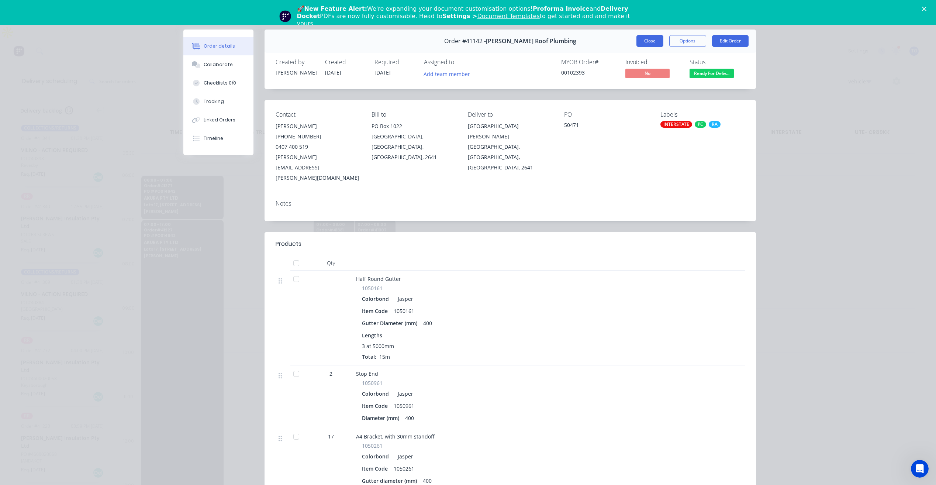
click at [649, 43] on button "Close" at bounding box center [650, 41] width 27 height 12
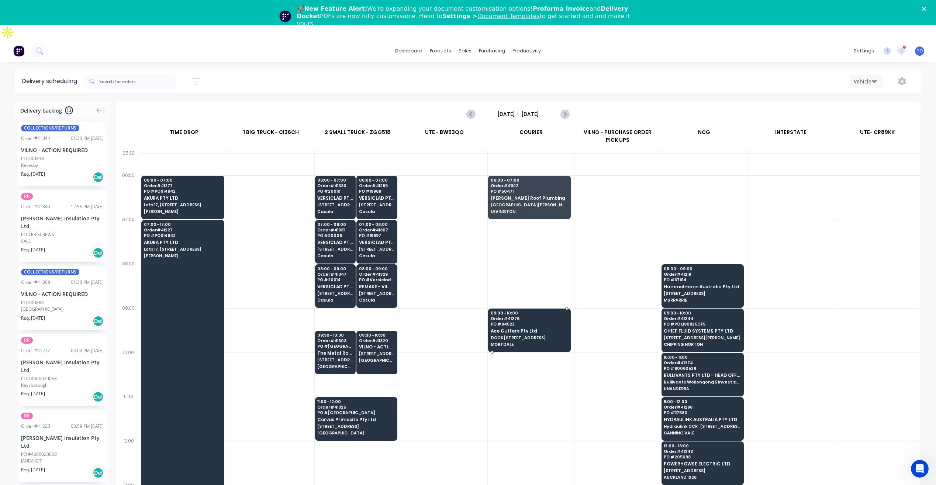
click at [549, 322] on span "PO # 94522" at bounding box center [529, 324] width 77 height 4
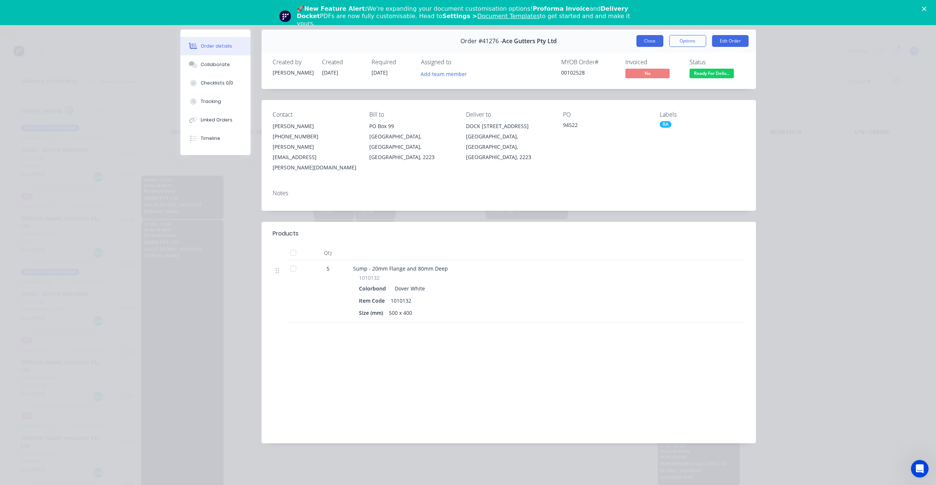
click at [649, 42] on button "Close" at bounding box center [650, 41] width 27 height 12
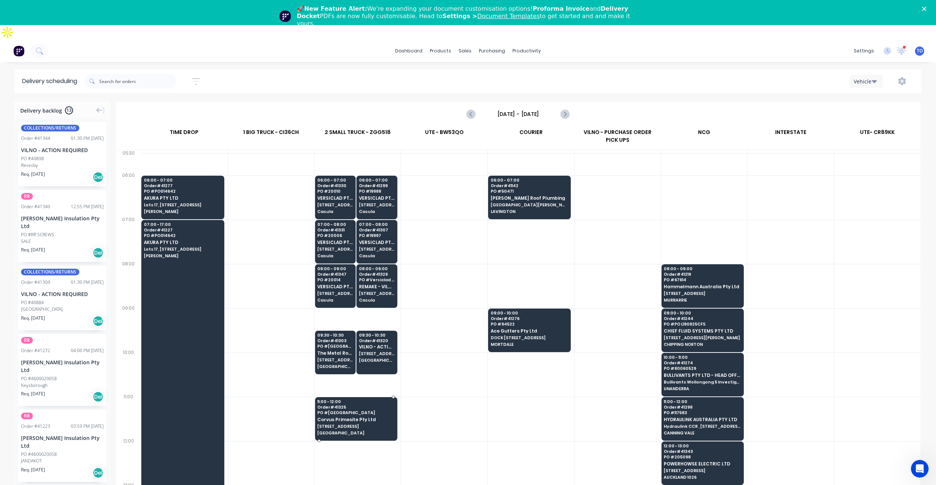
click at [386, 397] on div "11:00 - 12:00 Order # 41325 PO # Little Bay Corvus Primesite Pty Ltd [STREET_AD…" at bounding box center [356, 417] width 82 height 41
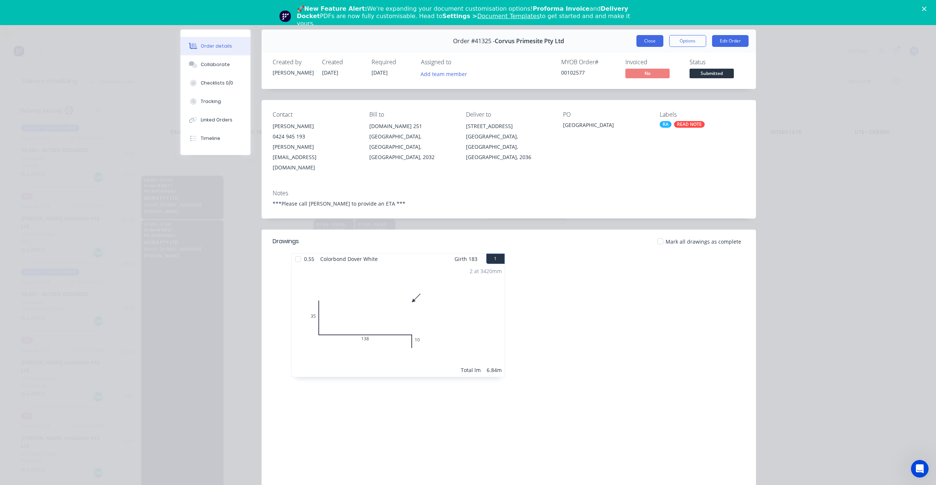
click at [648, 41] on button "Close" at bounding box center [650, 41] width 27 height 12
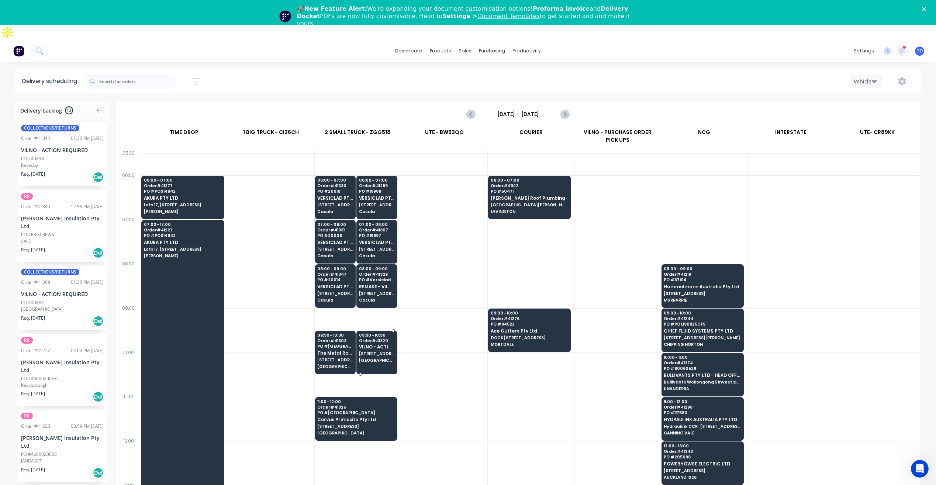
click at [381, 352] on div at bounding box center [376, 353] width 41 height 44
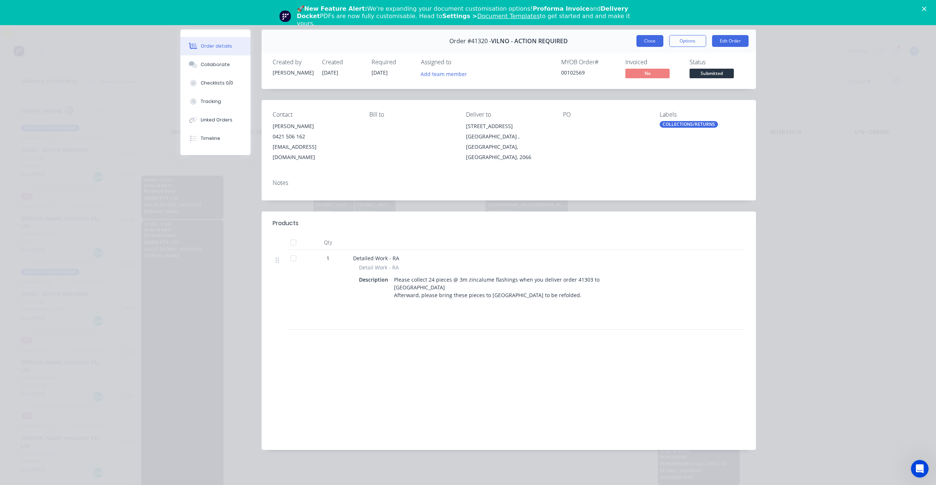
click at [644, 41] on button "Close" at bounding box center [650, 41] width 27 height 12
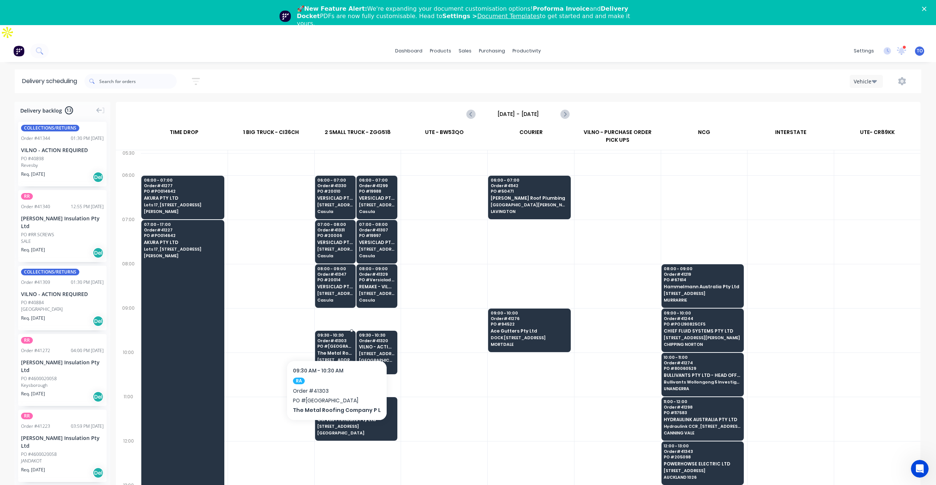
click at [339, 344] on span "[GEOGRAPHIC_DATA]" at bounding box center [335, 346] width 36 height 4
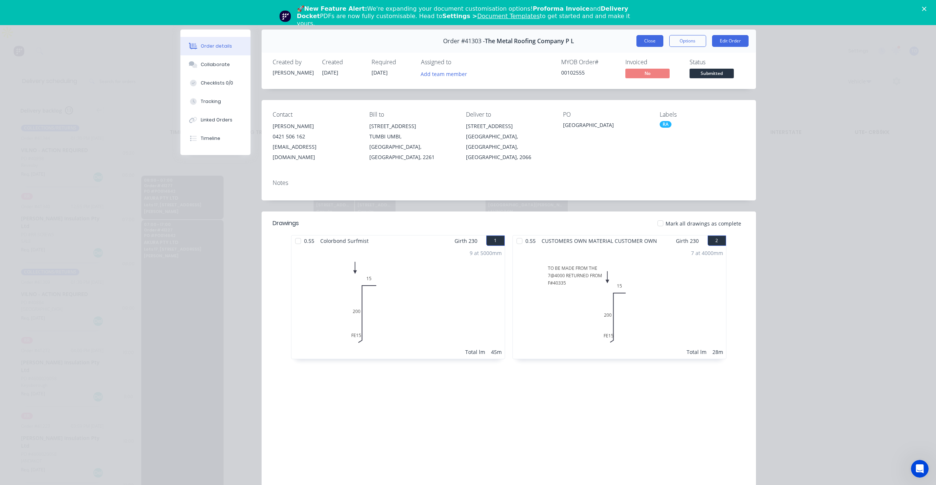
click at [650, 40] on button "Close" at bounding box center [650, 41] width 27 height 12
